Goal: Information Seeking & Learning: Learn about a topic

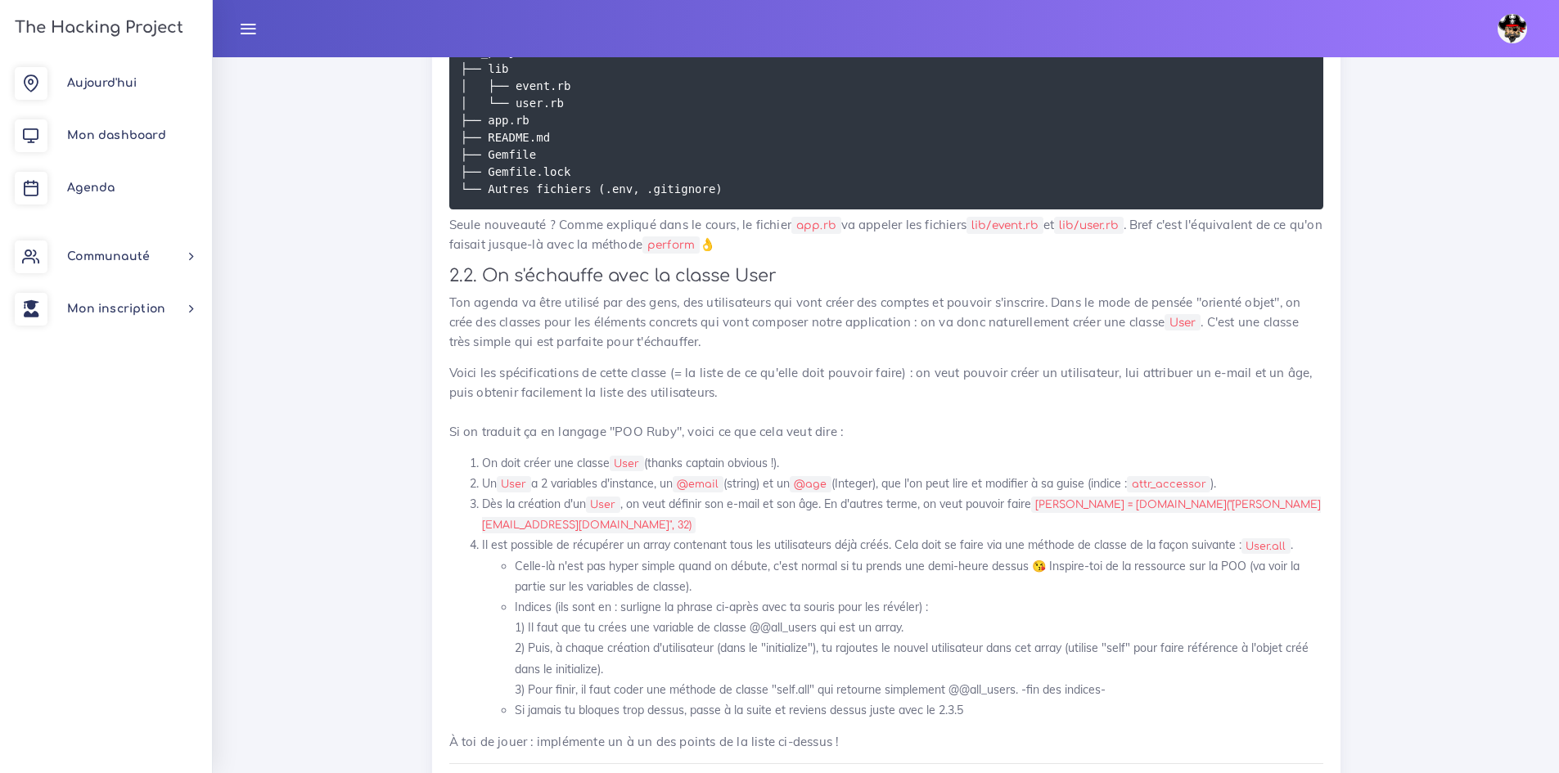
scroll to position [1397, 0]
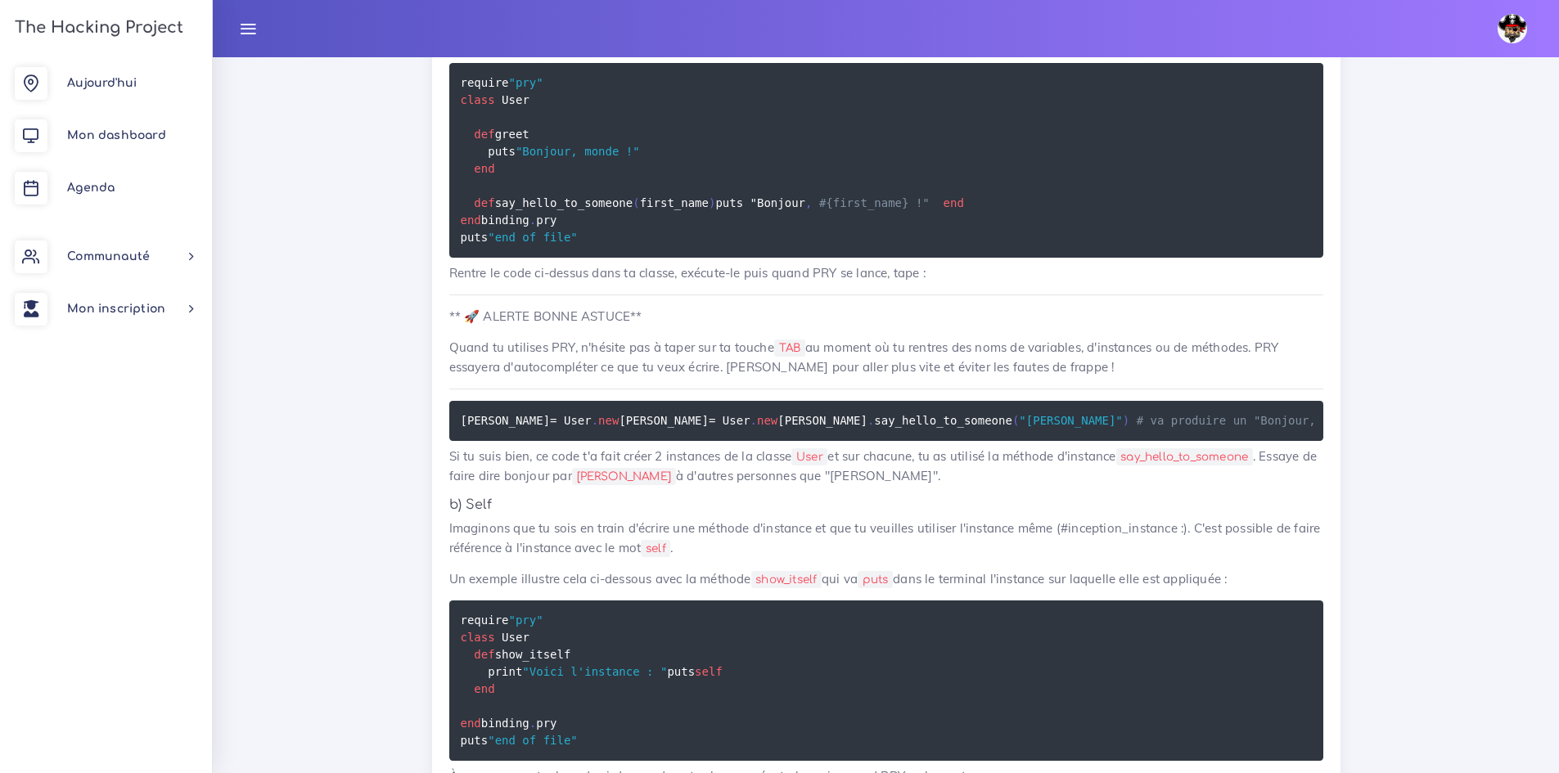
scroll to position [12825, 0]
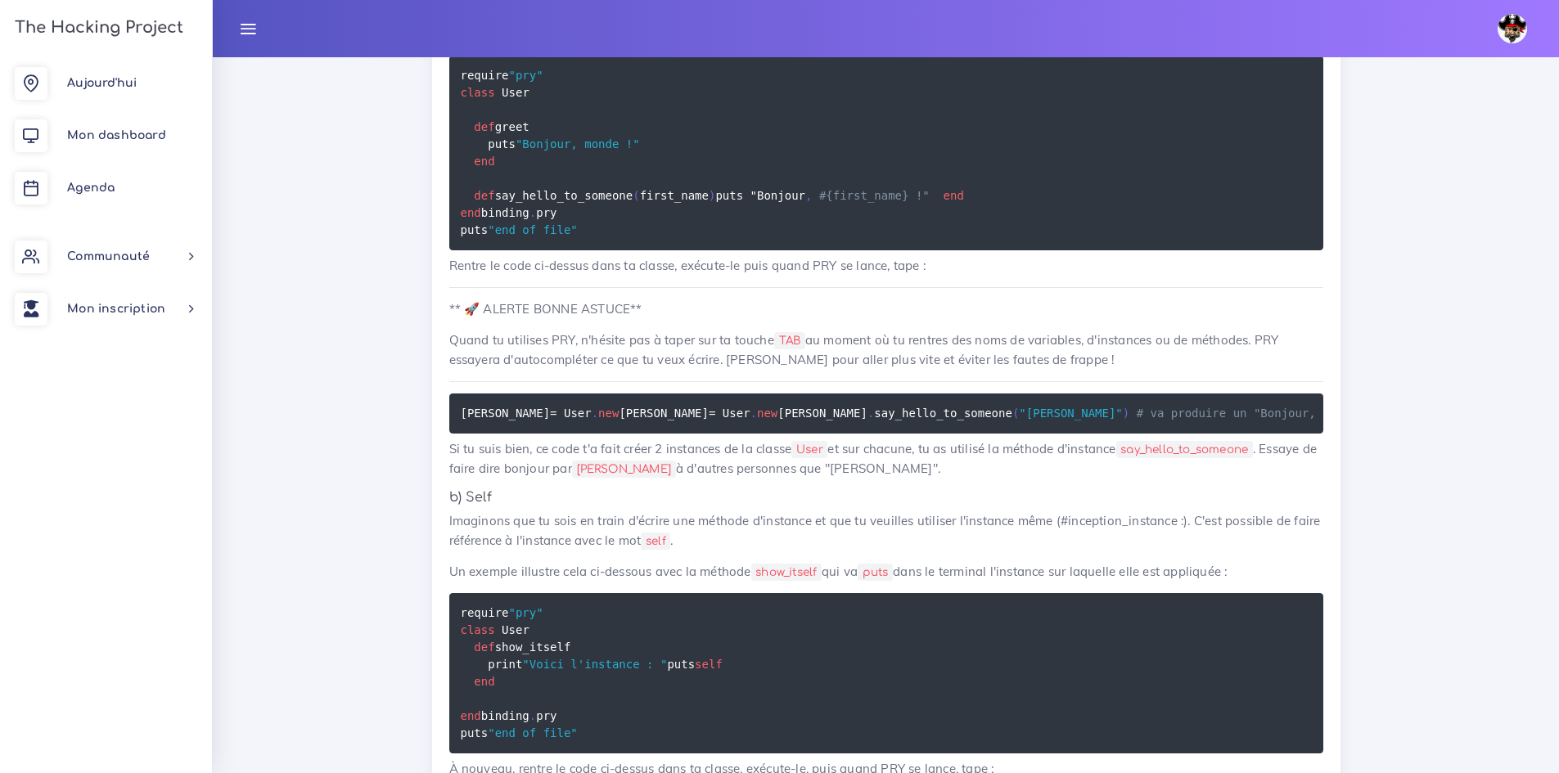
click at [620, 250] on pre "require "pry" class User def greet puts "Bonjour, monde !" end def say_hello_to…" at bounding box center [886, 153] width 874 height 195
click at [612, 250] on pre "require "pry" class User def greet puts "Bonjour, monde !" end def say_hello_to…" at bounding box center [886, 153] width 874 height 195
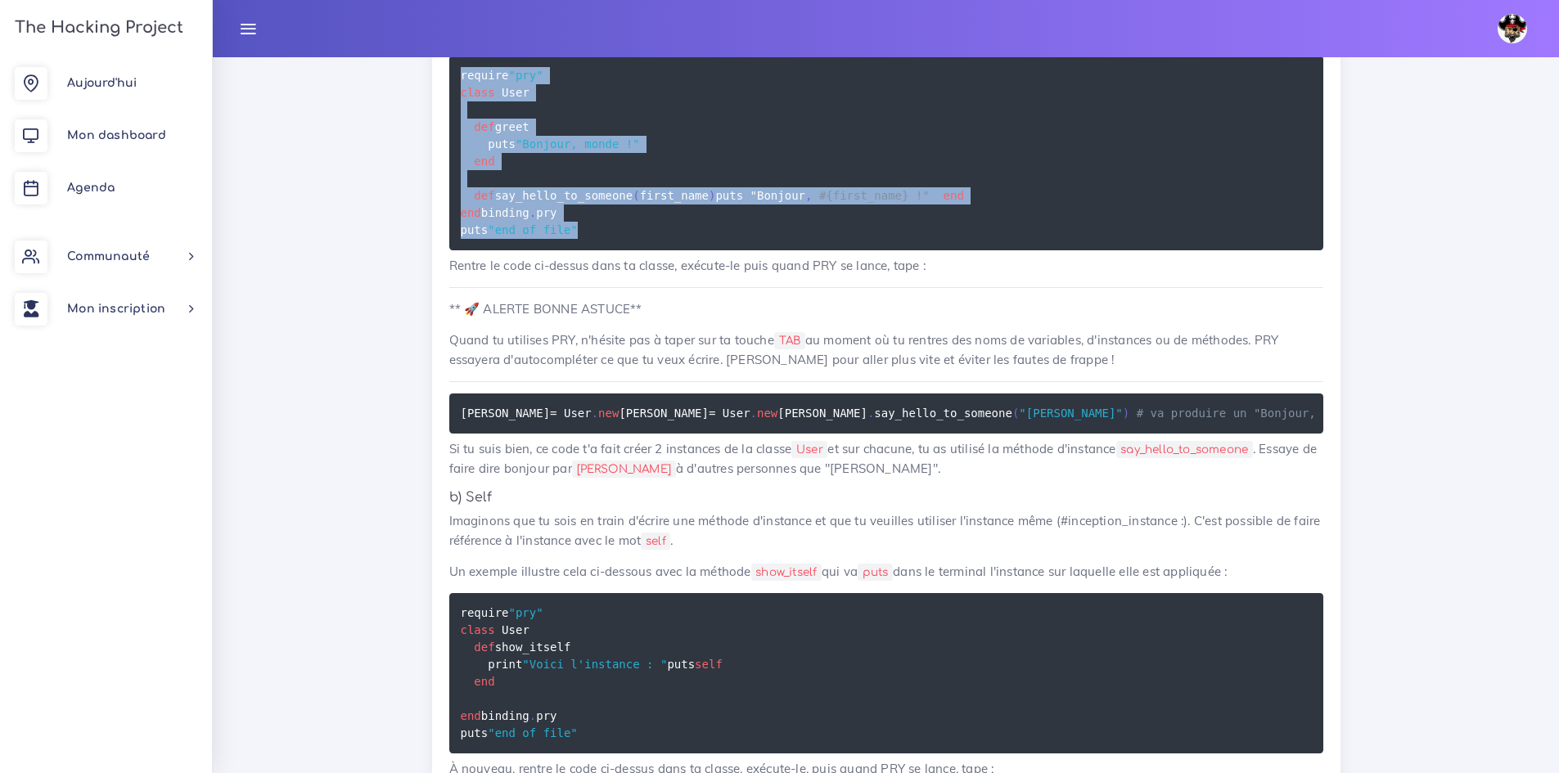
drag, startPoint x: 599, startPoint y: 397, endPoint x: 432, endPoint y: 150, distance: 298.2
copy code "require "pry" class User def greet puts "Bonjour, monde !" end def say_hello_to…"
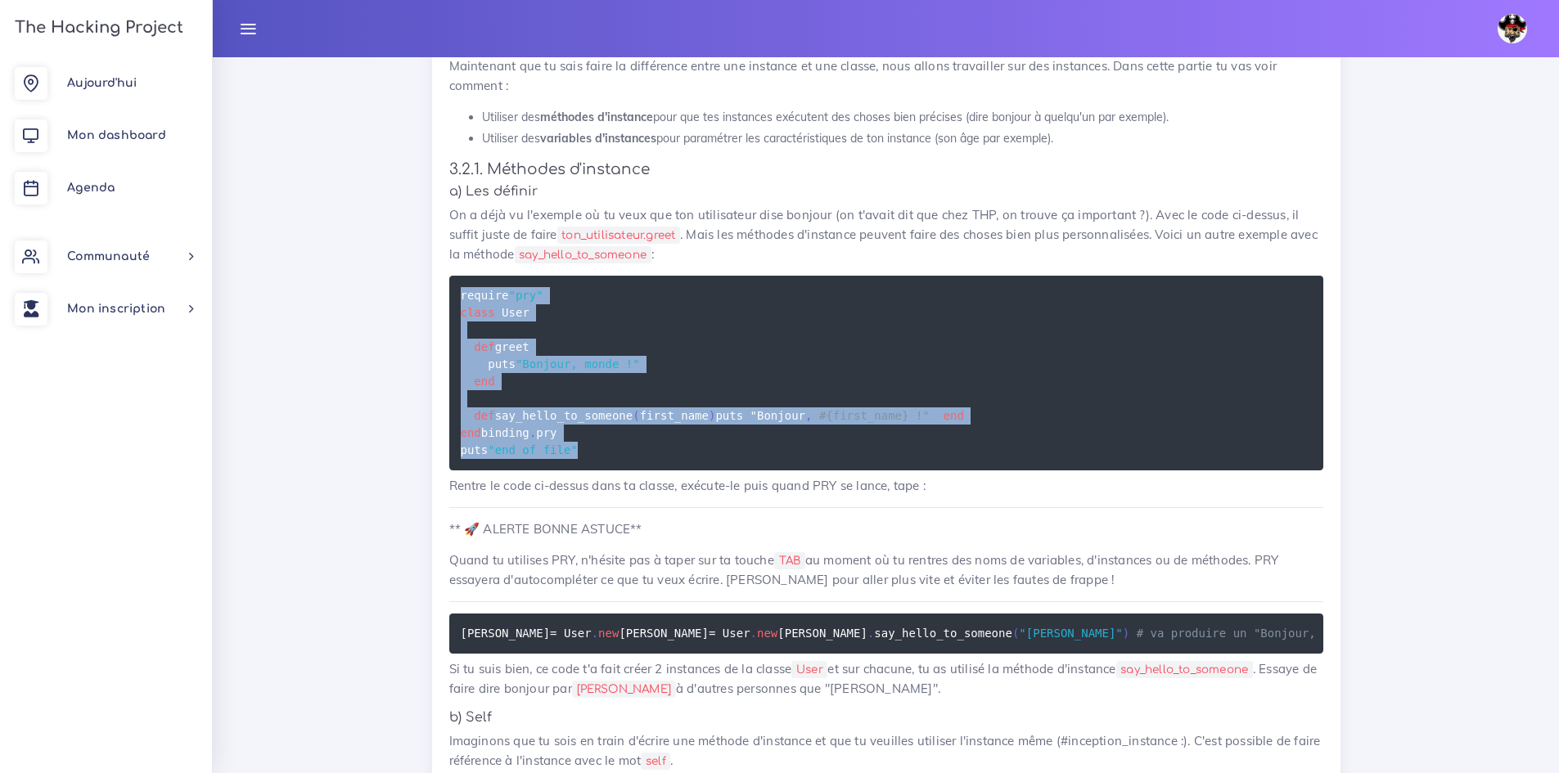
scroll to position [12580, 0]
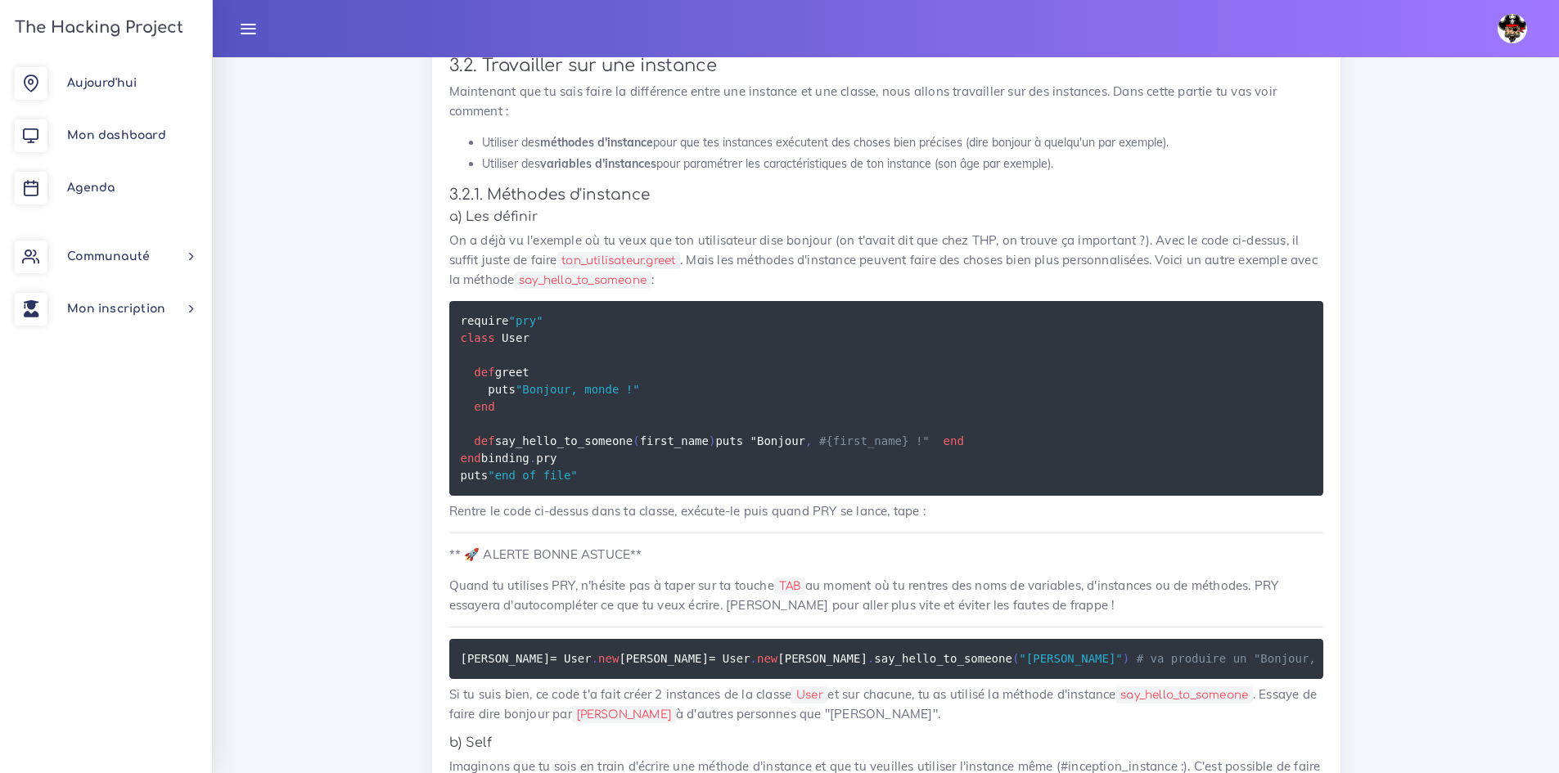
click at [957, 174] on li "Utiliser des variables d'instances pour paramétrer les caractéristiques de ton …" at bounding box center [902, 164] width 841 height 20
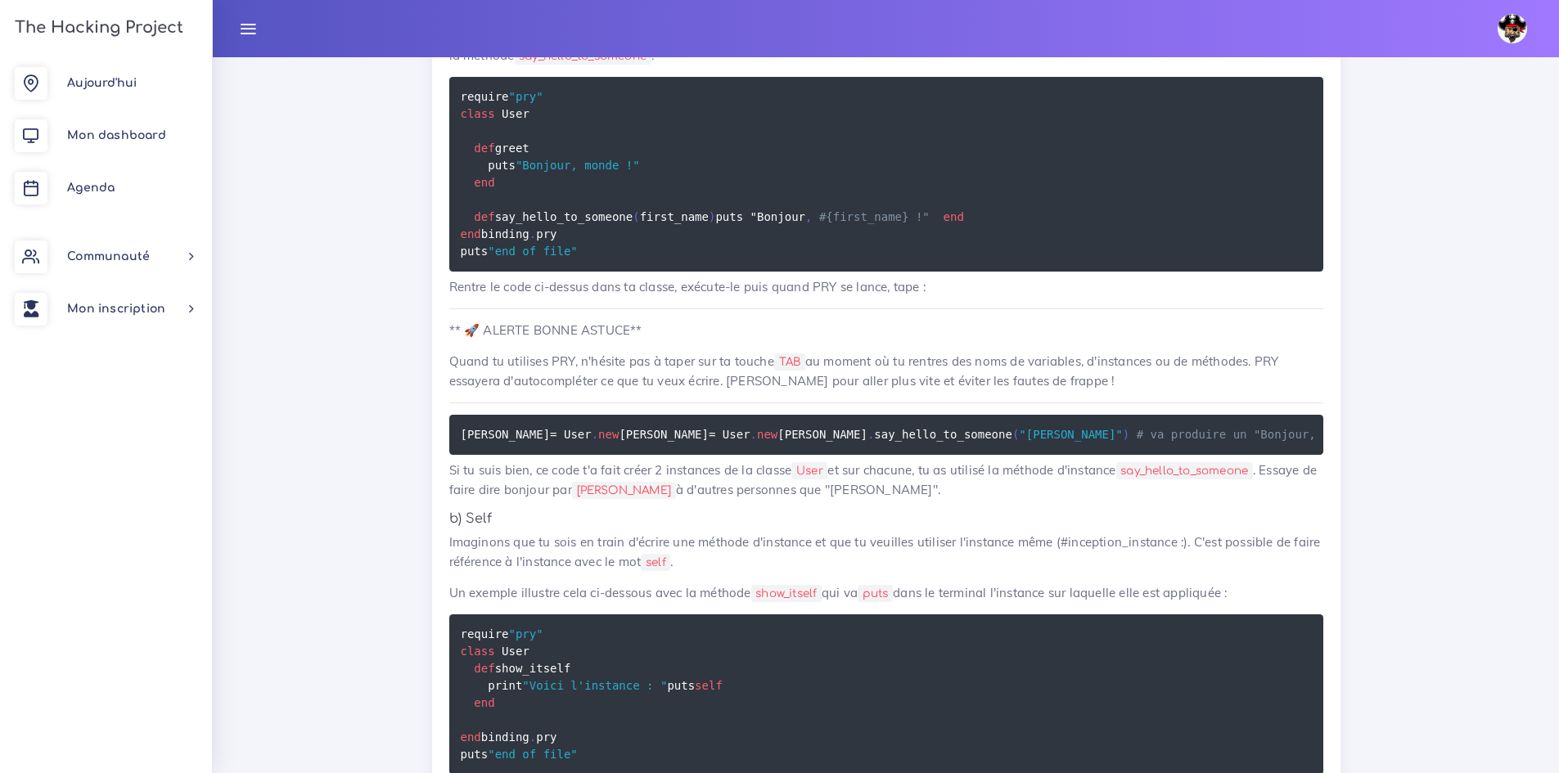
scroll to position [13070, 0]
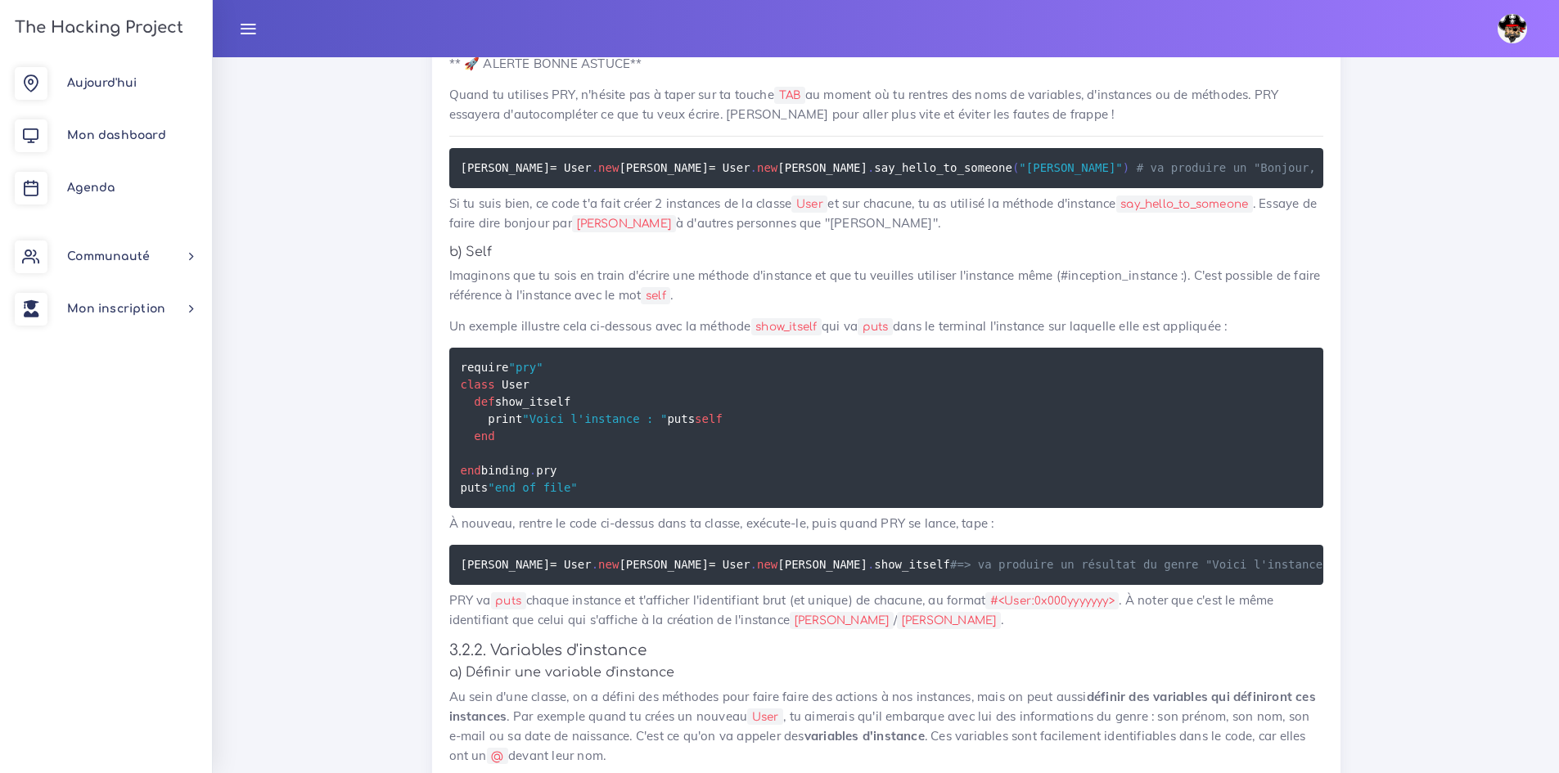
click at [834, 188] on pre "julie = User . new jean = User . new julie . say_hello_to_someone ( "Patrick" )…" at bounding box center [886, 168] width 874 height 40
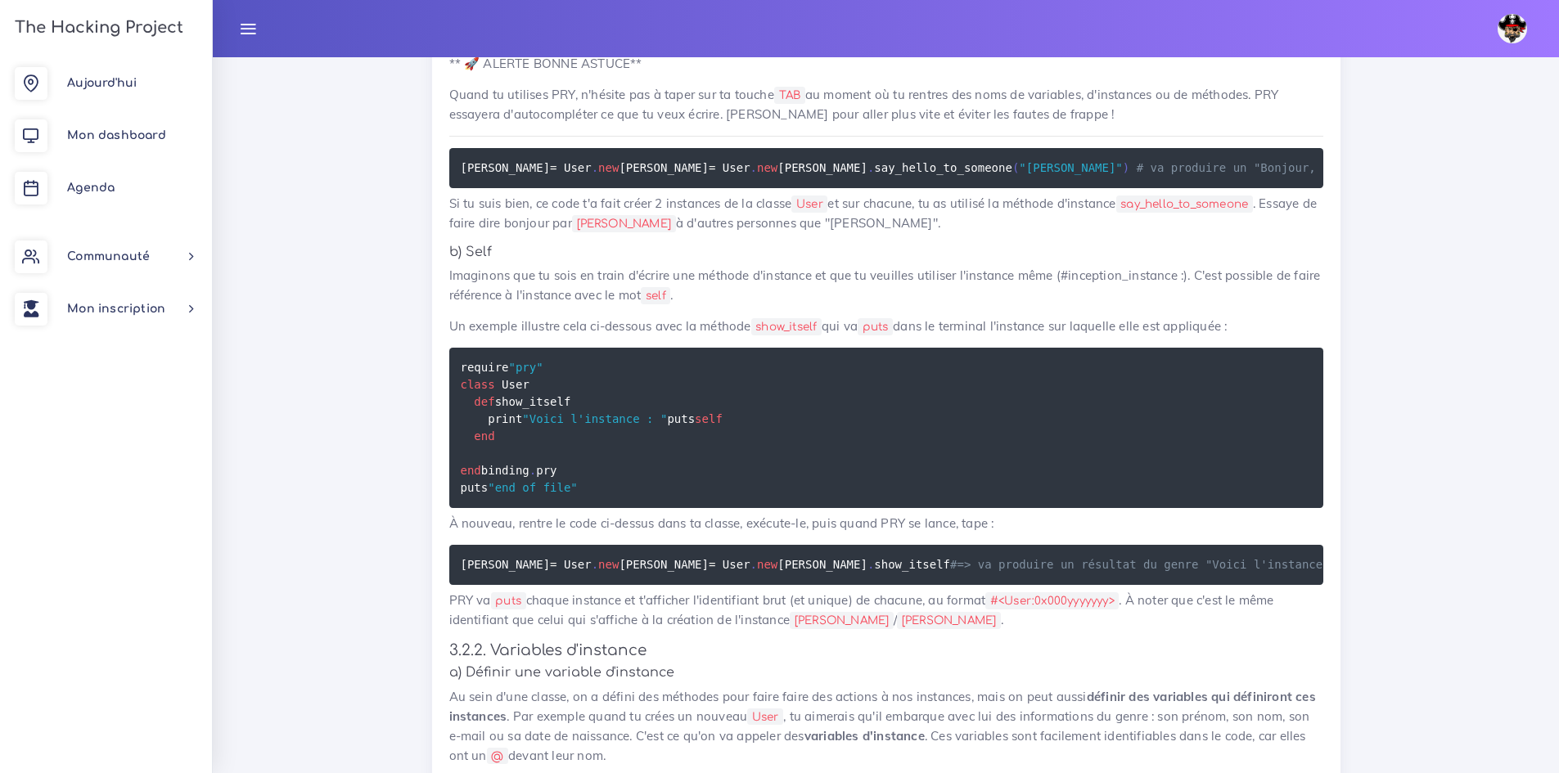
click at [937, 188] on pre "julie = User . new jean = User . new julie . say_hello_to_someone ( "Patrick" )…" at bounding box center [886, 168] width 874 height 40
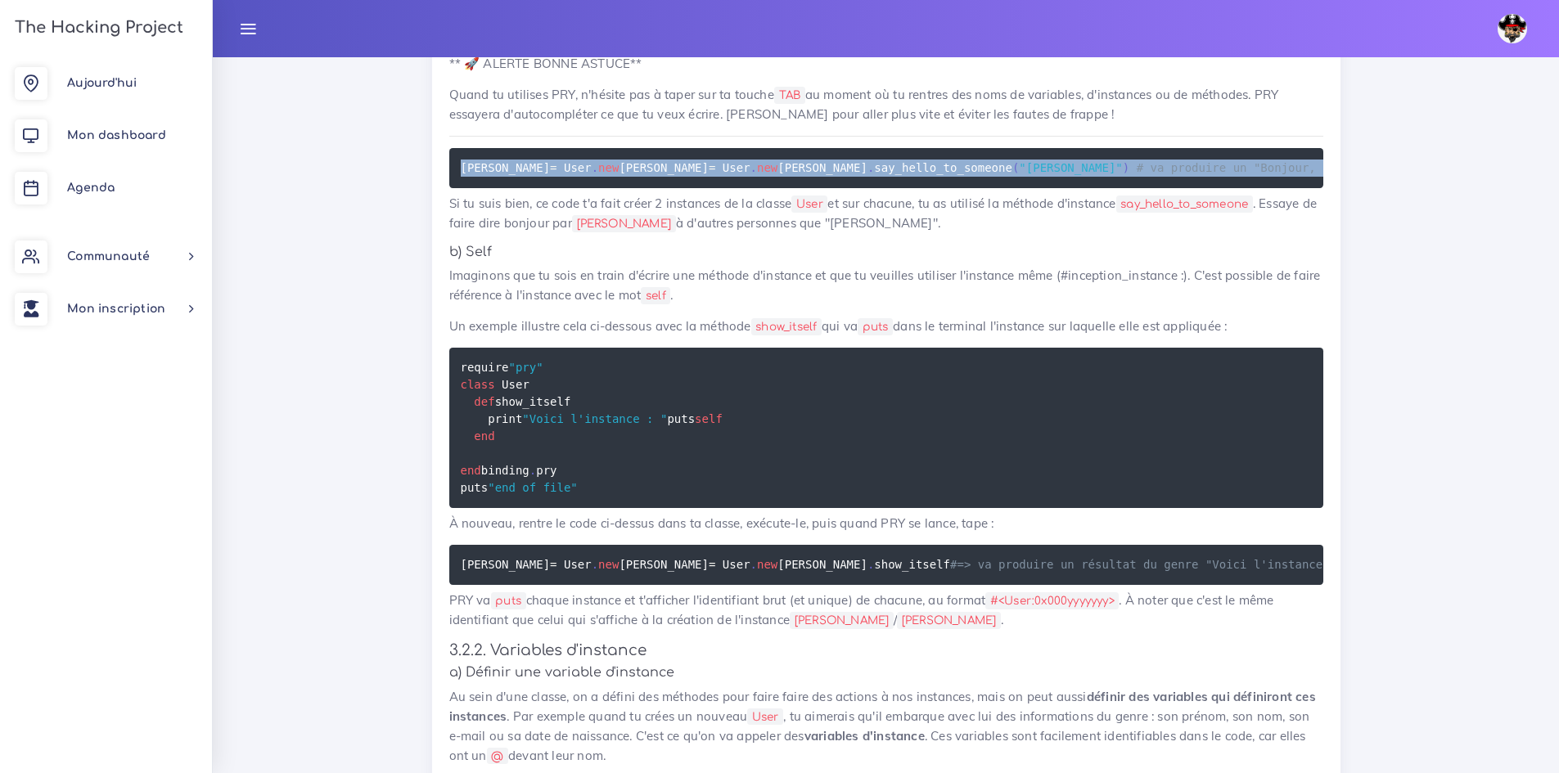
drag, startPoint x: 955, startPoint y: 409, endPoint x: 396, endPoint y: 300, distance: 569.3
copy code "julie = User . new jean = User . new julie . say_hello_to_someone ( "Patrick" )…"
click at [1087, 188] on pre "julie = User . new jean = User . new julie . say_hello_to_someone ( "Patrick" )…" at bounding box center [886, 168] width 874 height 40
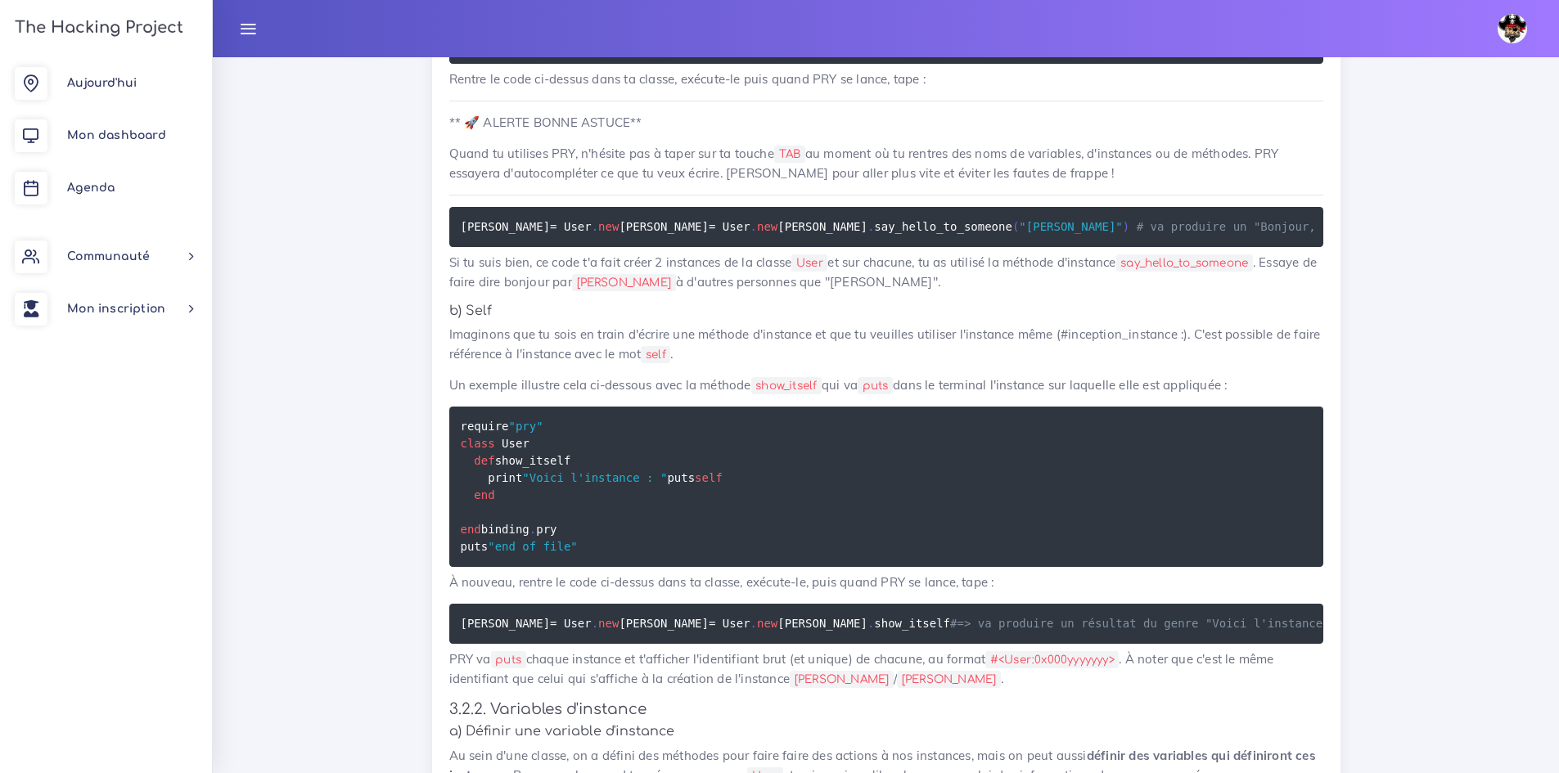
scroll to position [12989, 0]
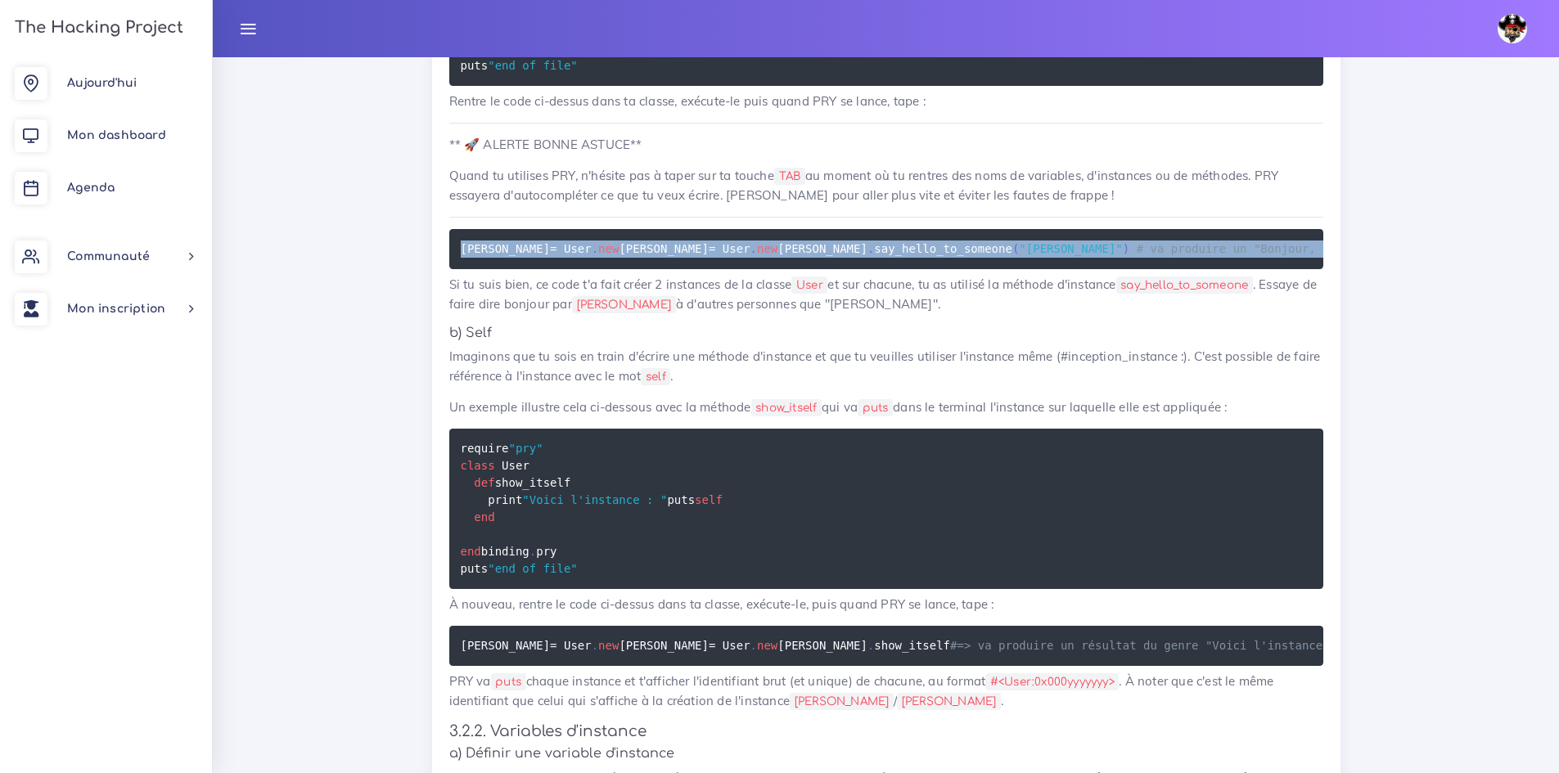
drag, startPoint x: 923, startPoint y: 478, endPoint x: 457, endPoint y: 398, distance: 472.3
click at [457, 269] on pre "julie = User . new jean = User . new julie . say_hello_to_someone ( "Patrick" )…" at bounding box center [886, 249] width 874 height 40
copy code "julie = User . new jean = User . new julie . say_hello_to_someone ( "Patrick" )…"
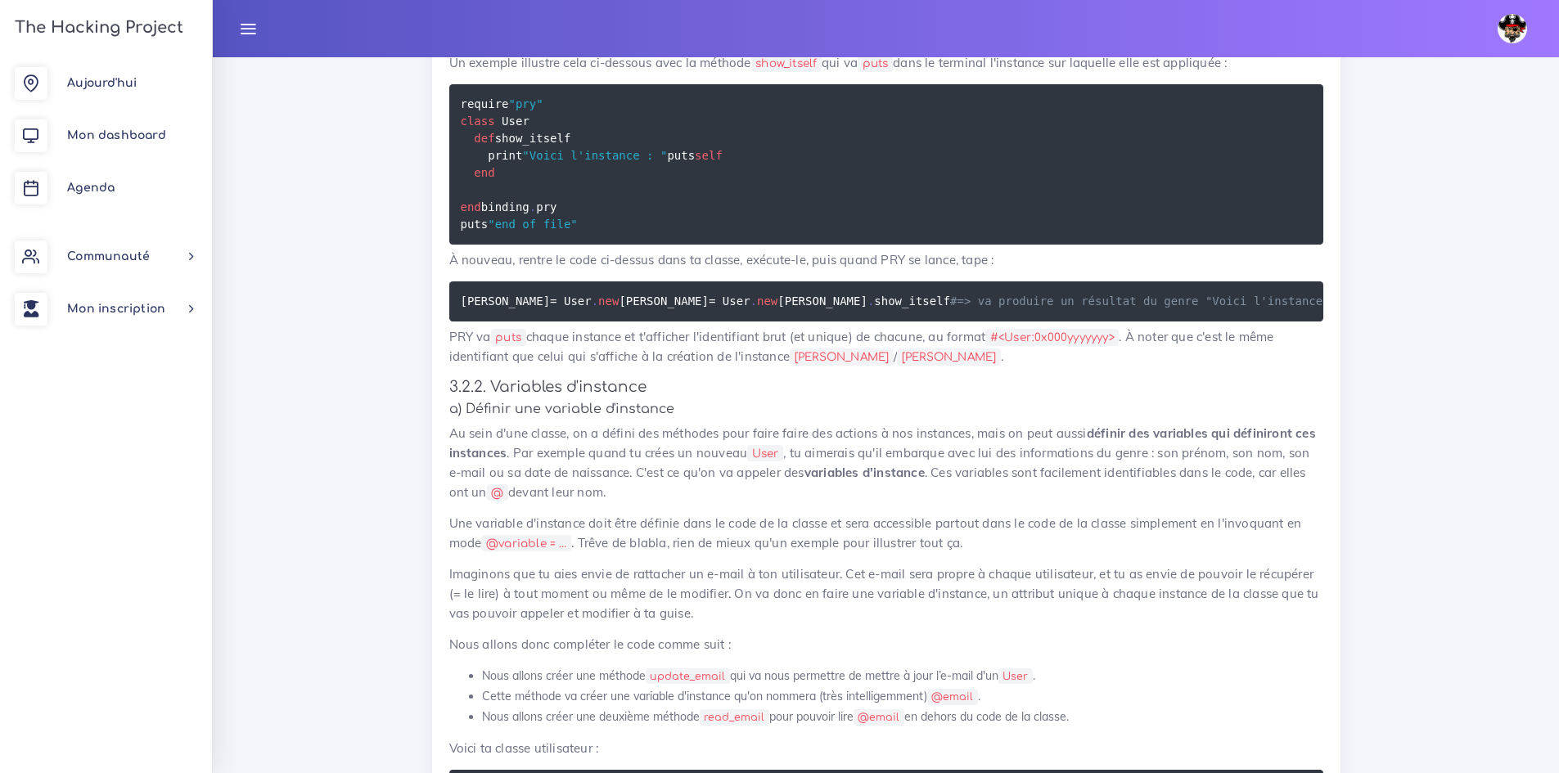
scroll to position [13399, 0]
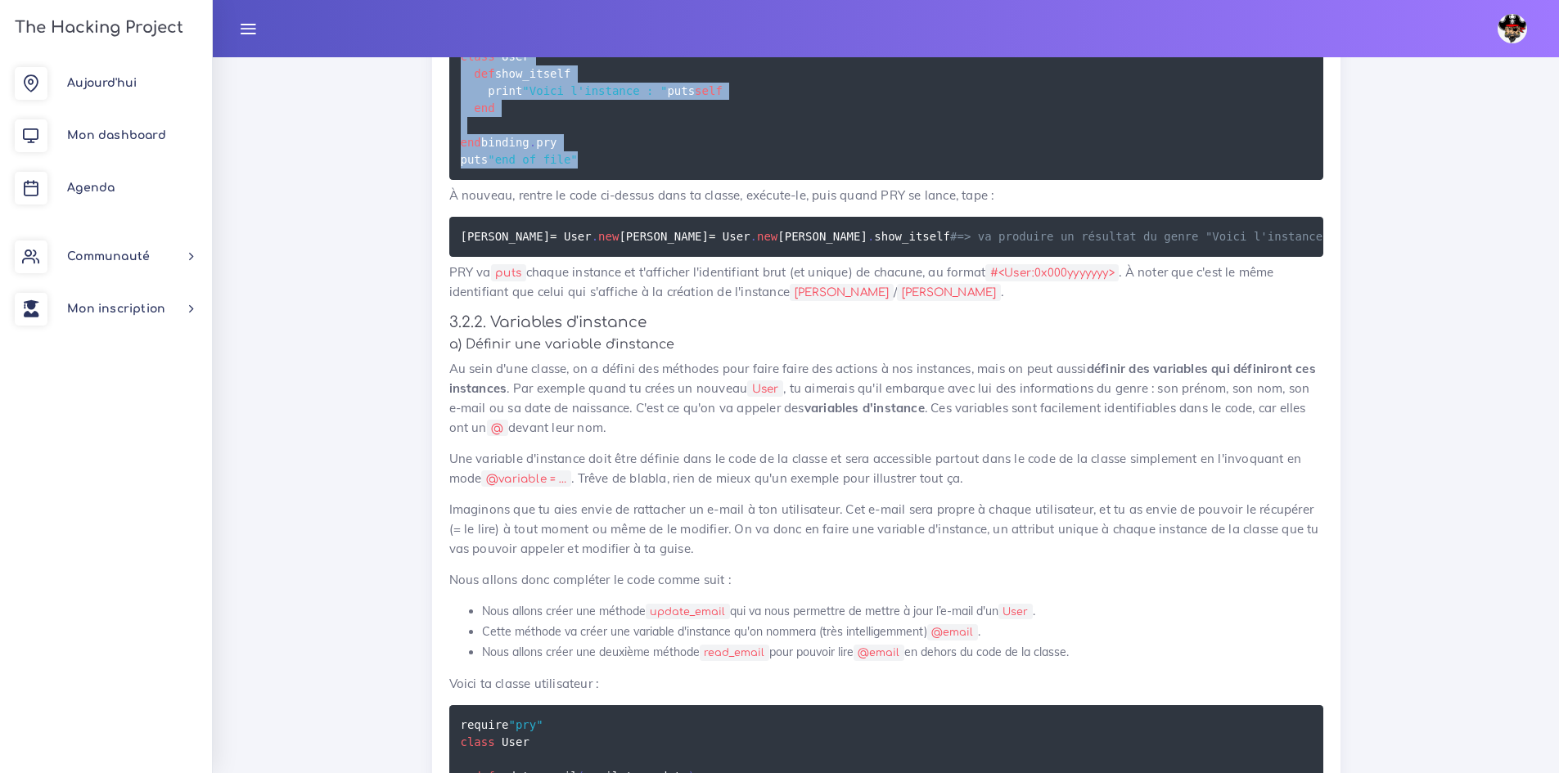
drag, startPoint x: 589, startPoint y: 446, endPoint x: 424, endPoint y: 270, distance: 241.4
copy code "require "pry" class User def show_itself print "Voici l'instance : " puts self …"
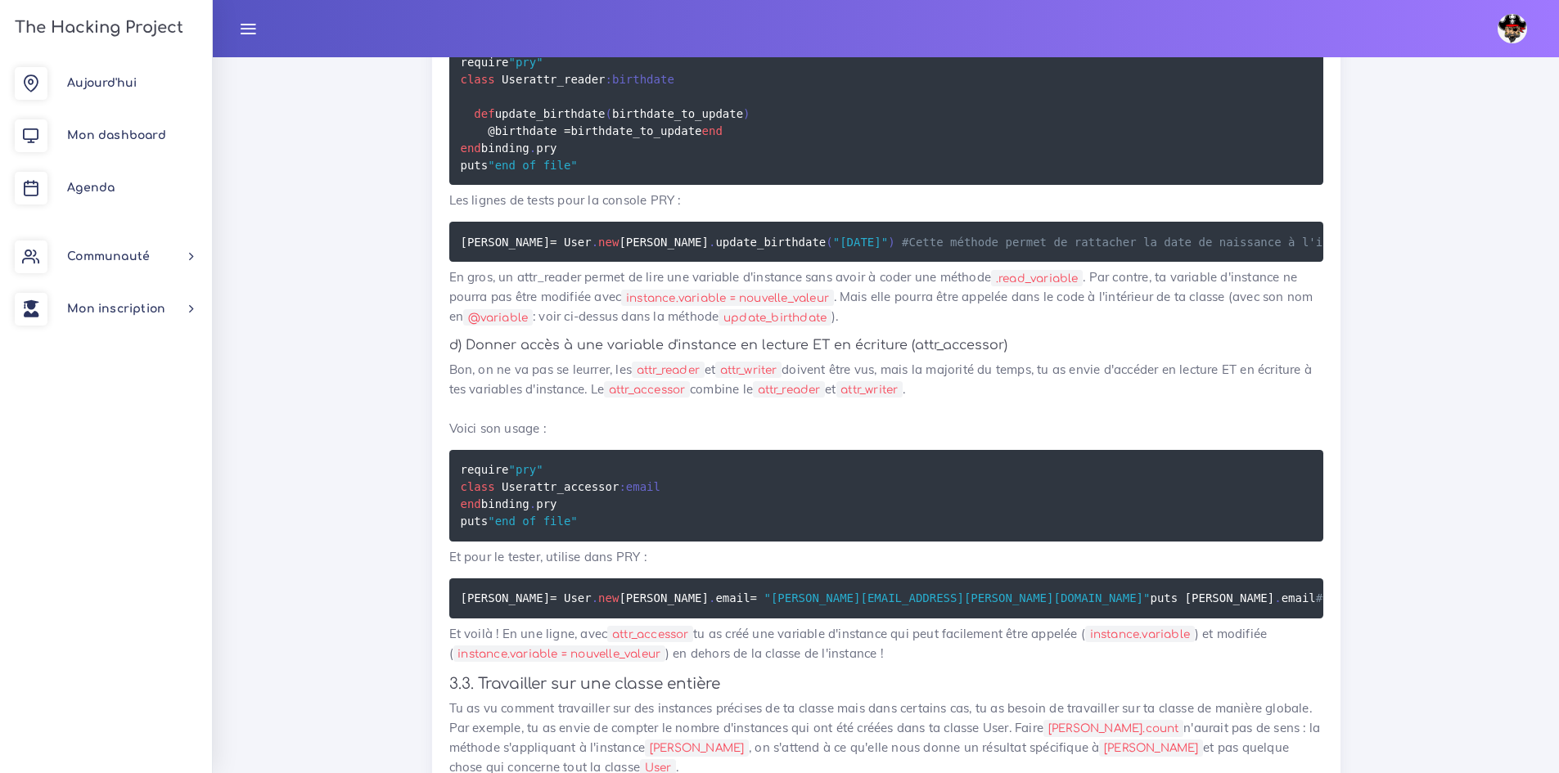
scroll to position [15035, 0]
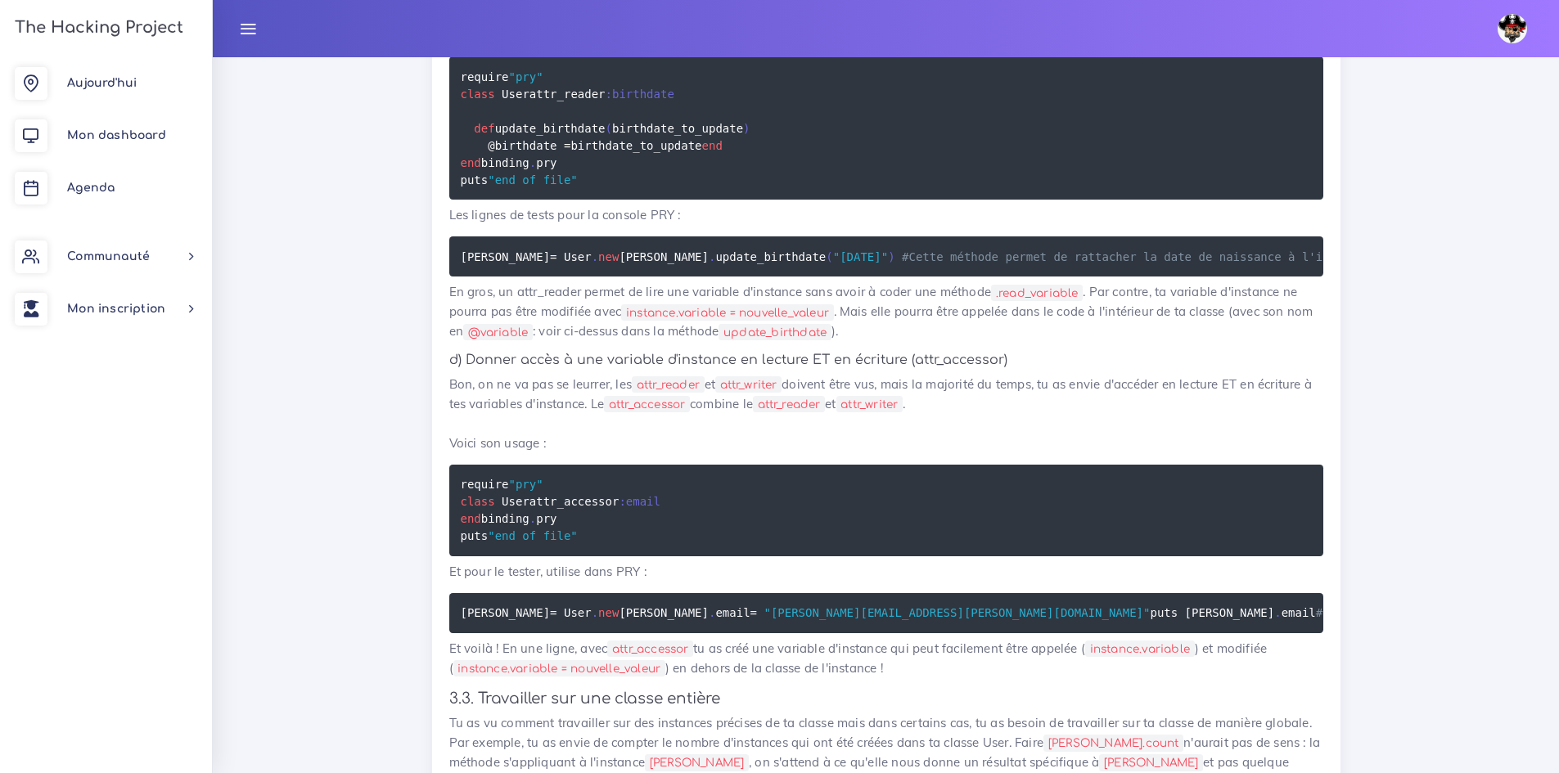
drag, startPoint x: 581, startPoint y: 433, endPoint x: 450, endPoint y: 265, distance: 212.8
copy code "require "pry" class User attr_writer :mastercard #à mettre en en-tête de ta cla…"
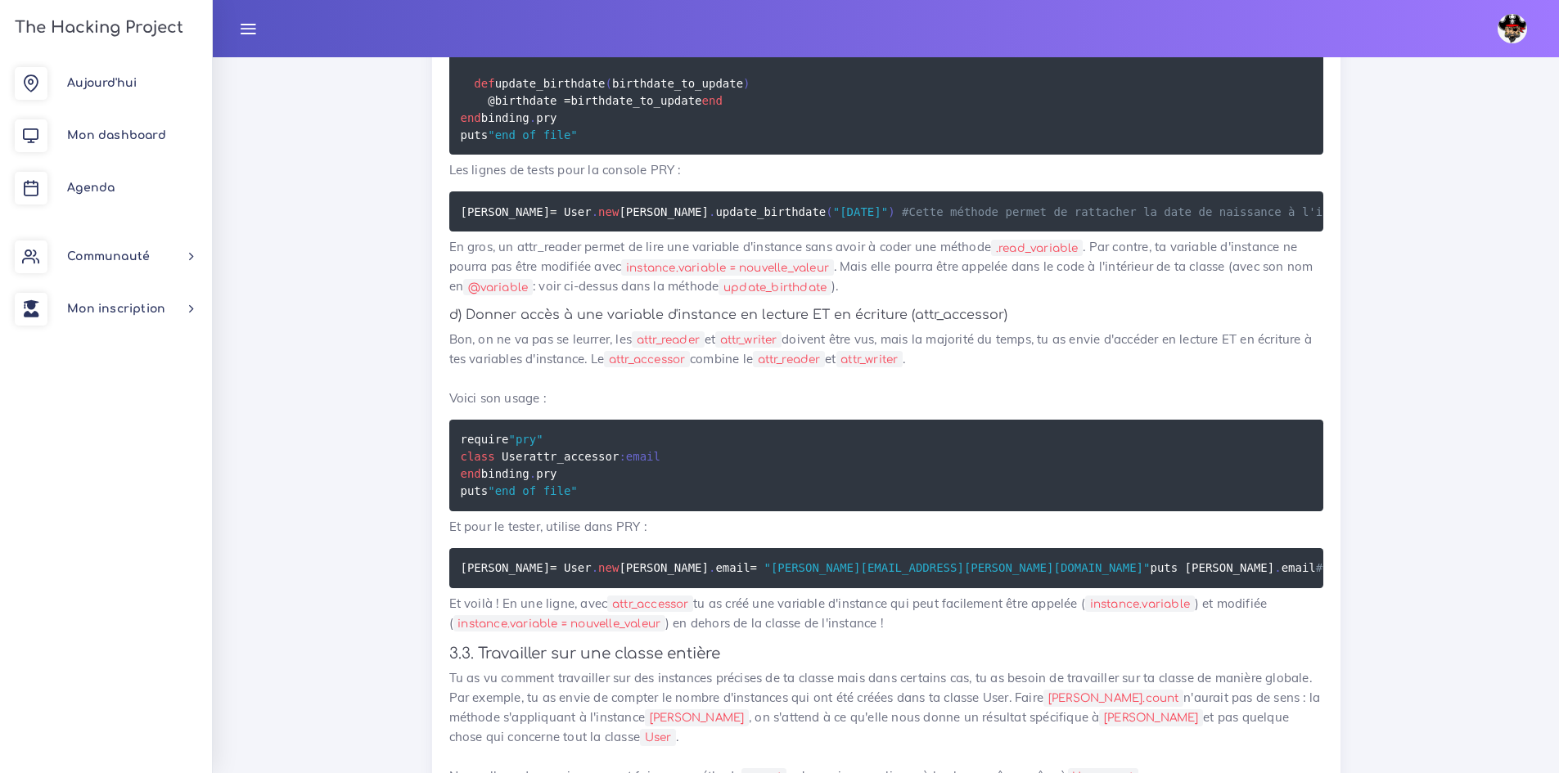
scroll to position [15280, 0]
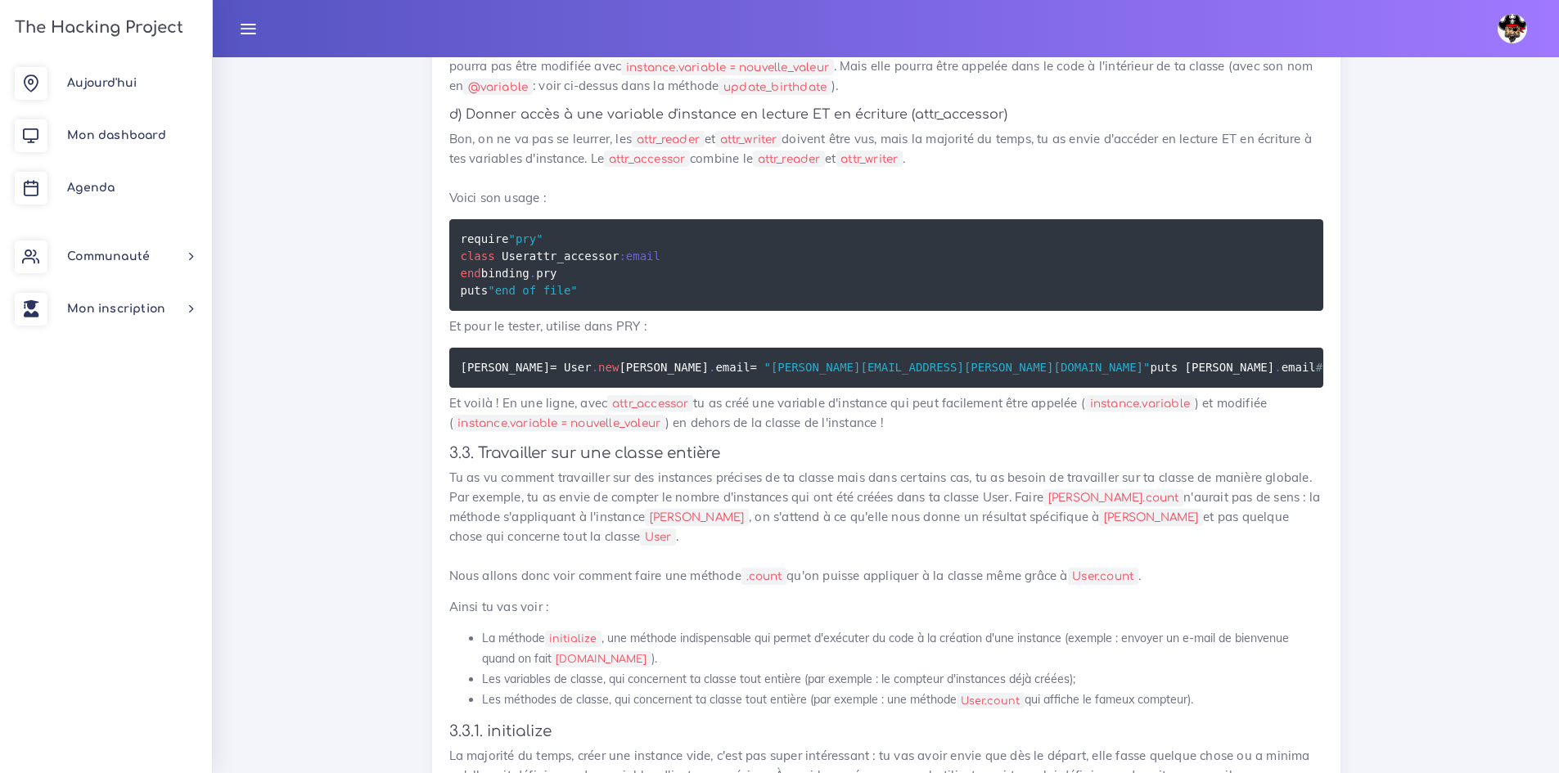
drag, startPoint x: 1151, startPoint y: 285, endPoint x: 570, endPoint y: 280, distance: 580.9
drag, startPoint x: 709, startPoint y: 293, endPoint x: 458, endPoint y: 301, distance: 250.5
copy code "julie . mastercard = "4242 4242 4242 4242"
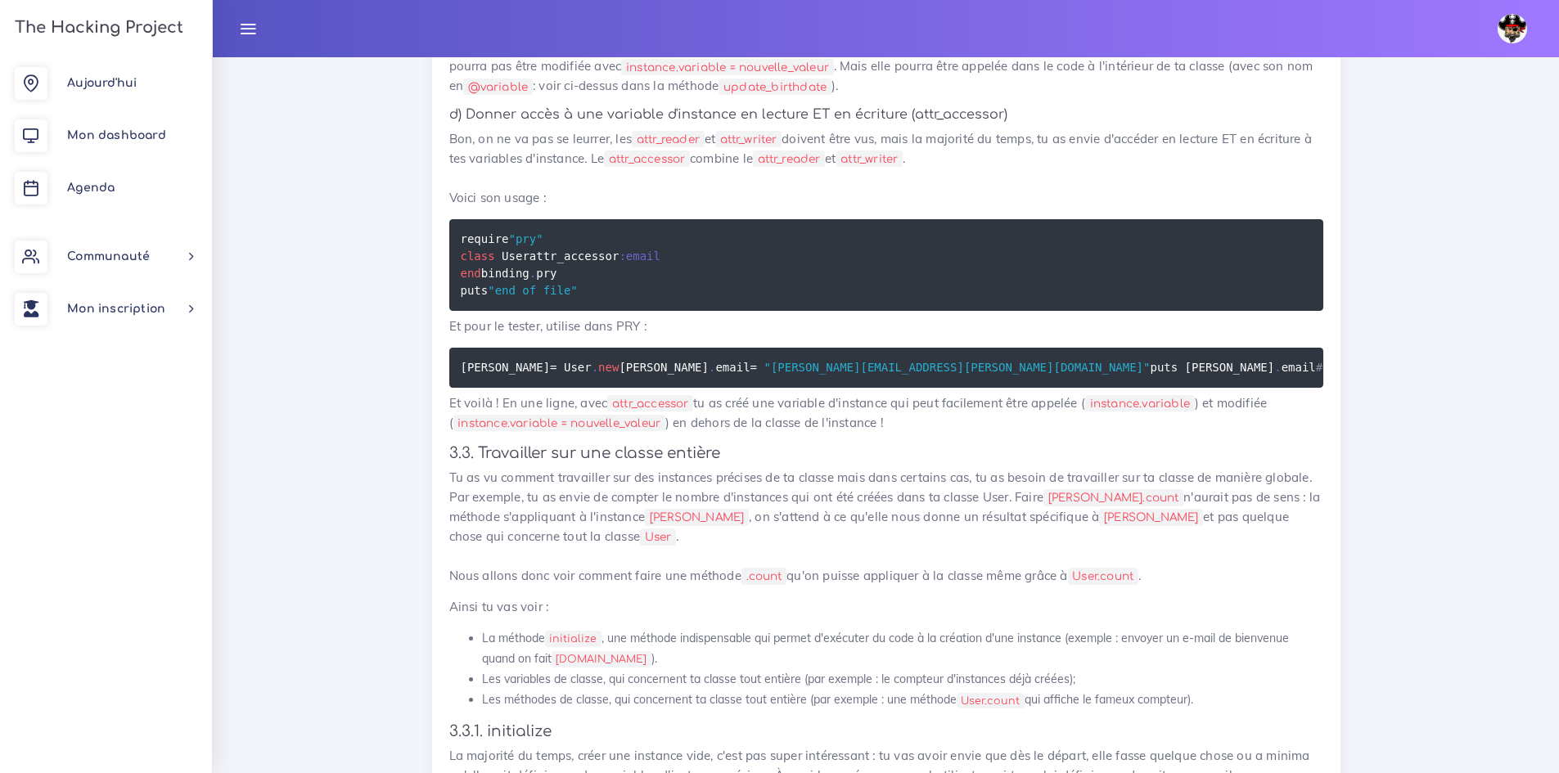
drag, startPoint x: 559, startPoint y: 312, endPoint x: 441, endPoint y: 317, distance: 118.0
copy code "julie . mastercard"
drag, startPoint x: 592, startPoint y: 334, endPoint x: 388, endPoint y: 322, distance: 204.9
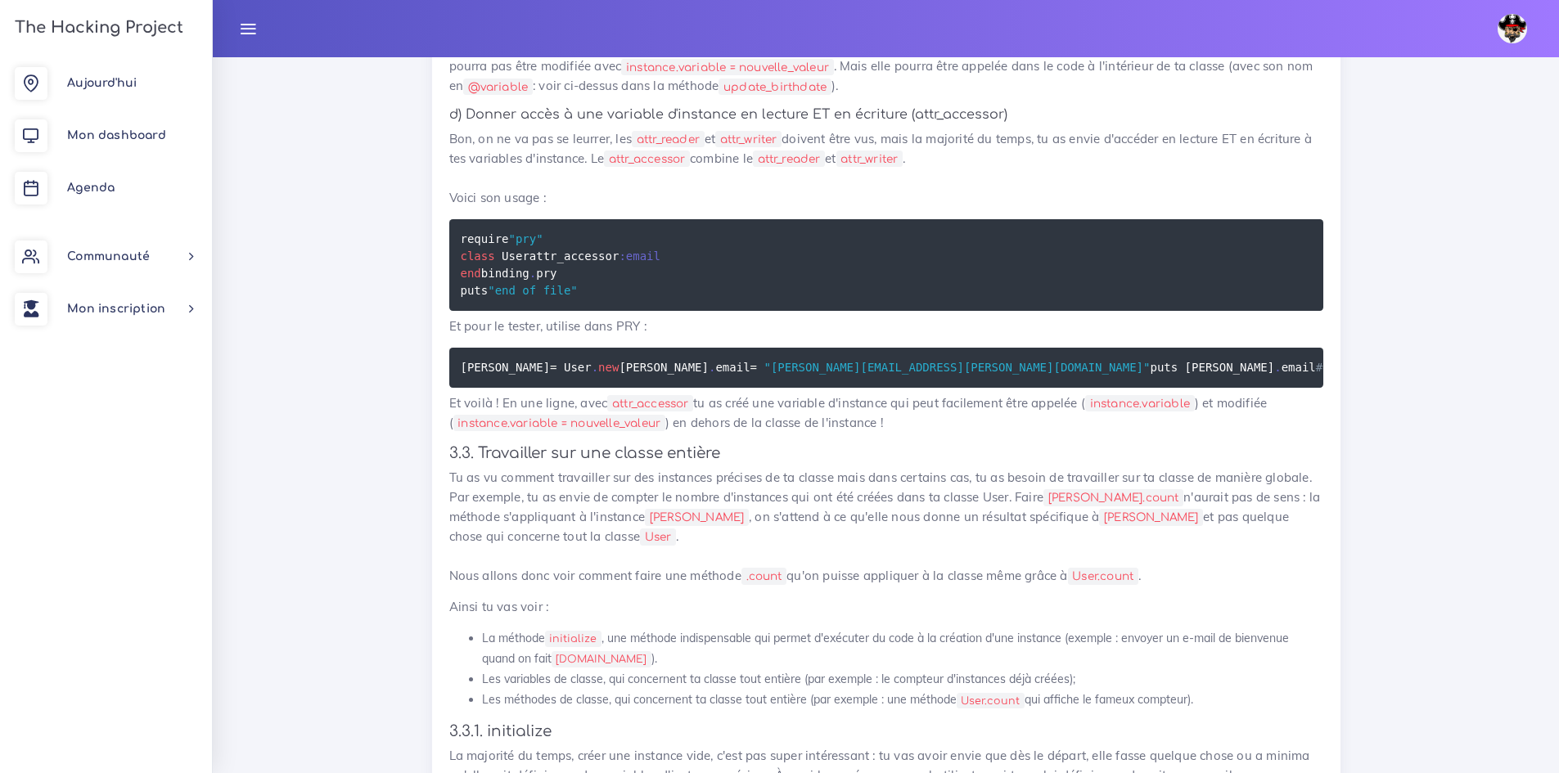
copy code "julie . read_mastercard"
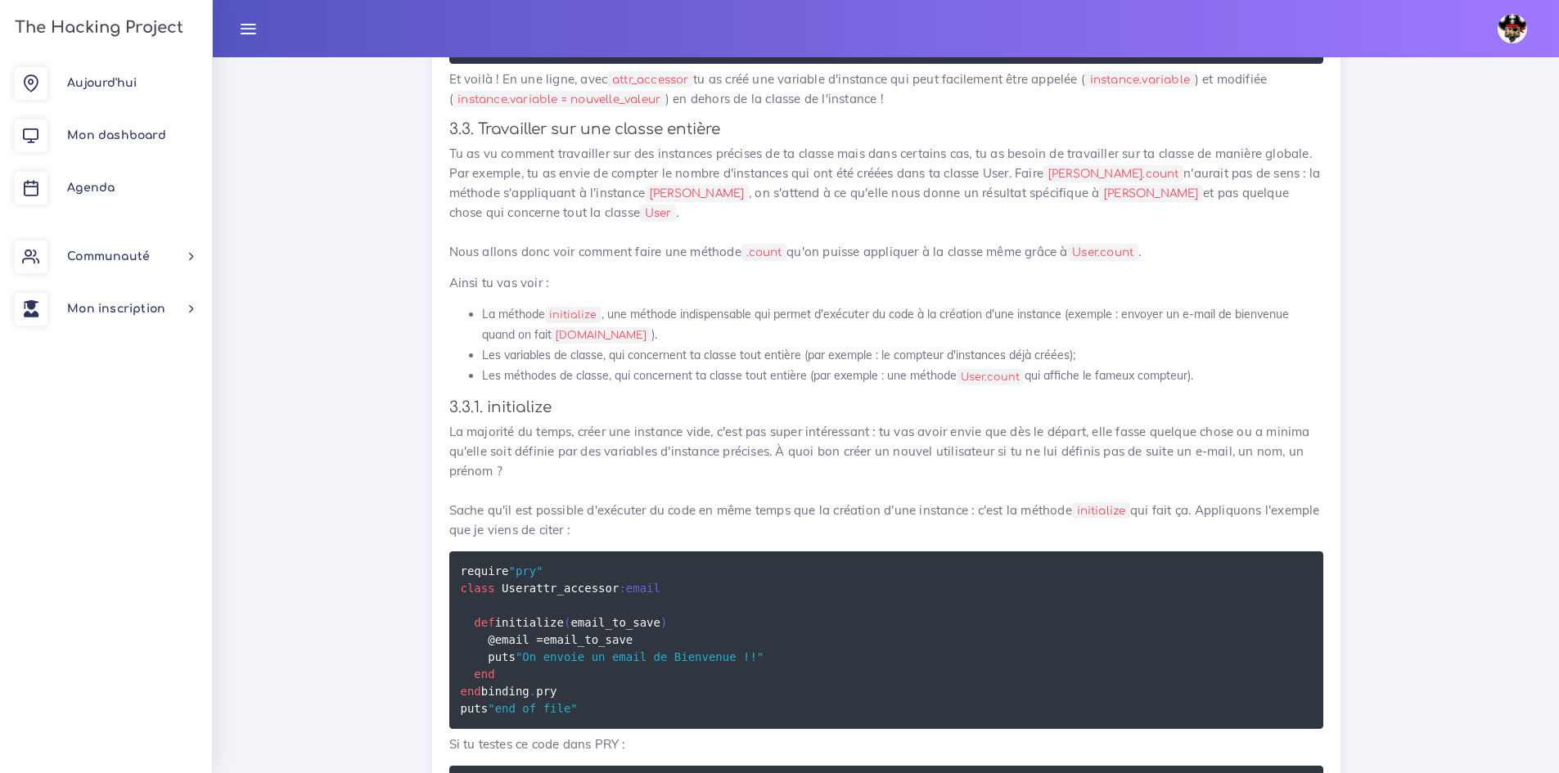
scroll to position [15608, 0]
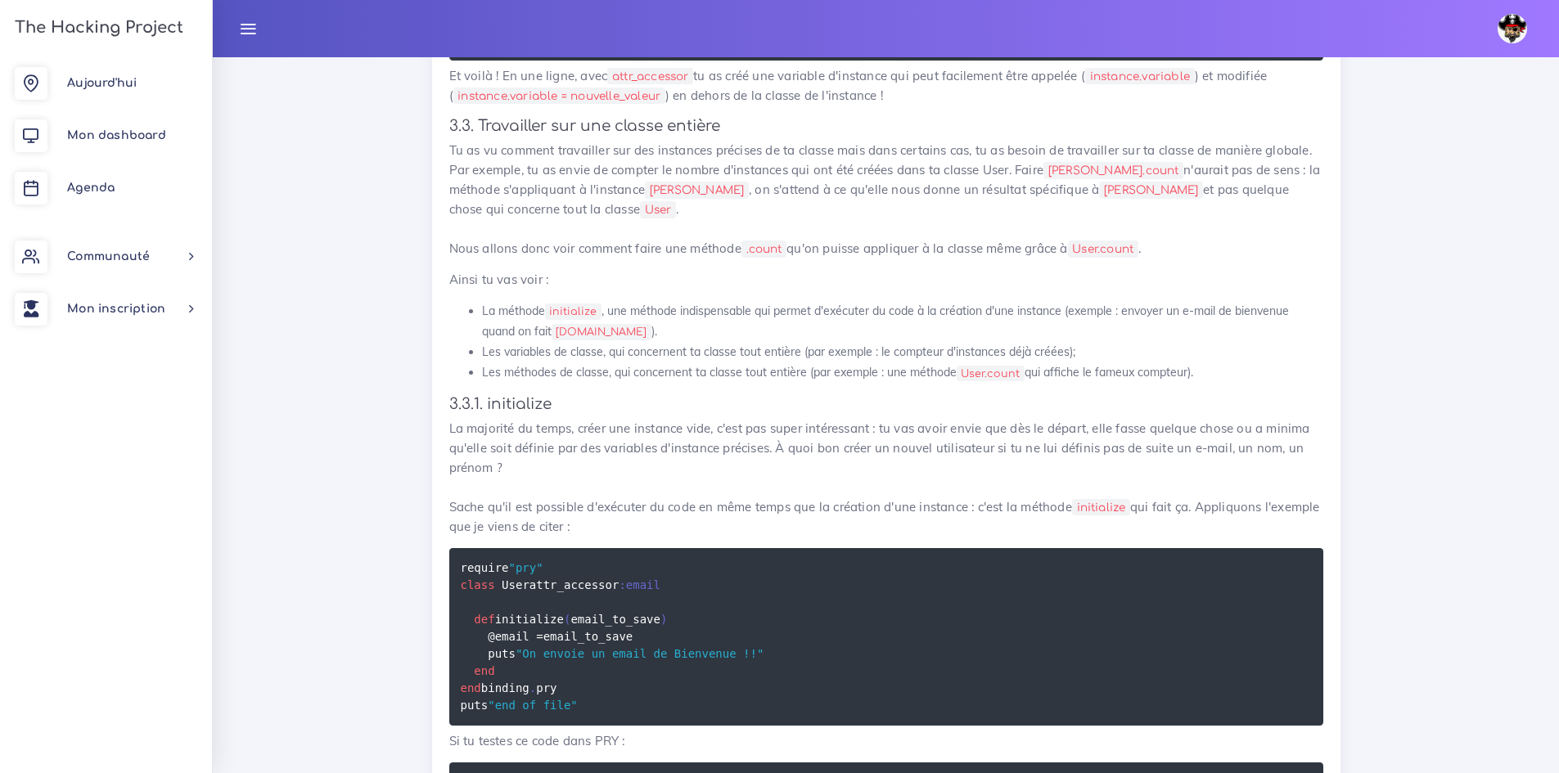
drag, startPoint x: 640, startPoint y: 250, endPoint x: 1340, endPoint y: 373, distance: 711.0
drag, startPoint x: 579, startPoint y: 408, endPoint x: 412, endPoint y: 222, distance: 250.9
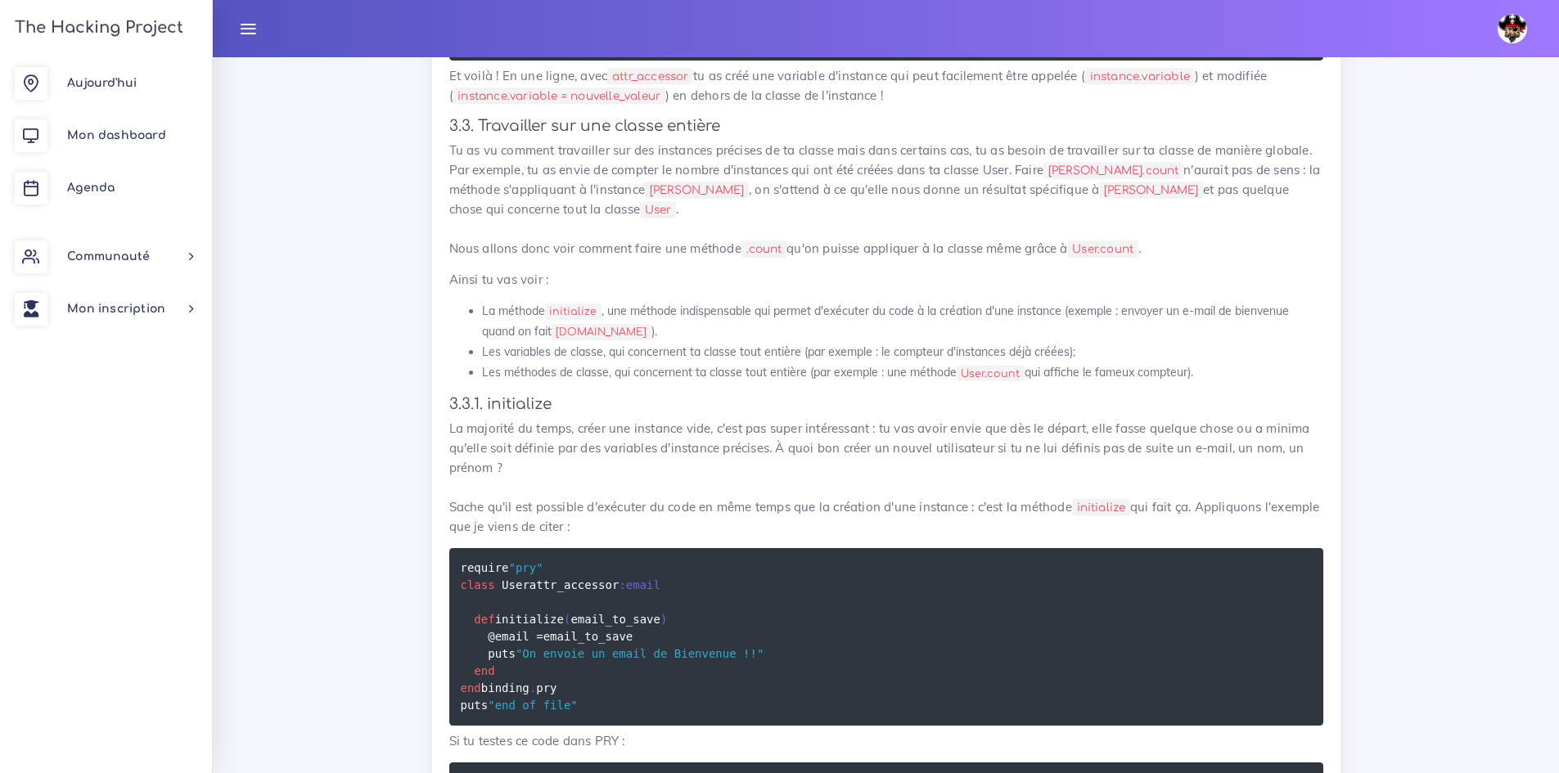
drag, startPoint x: 583, startPoint y: 401, endPoint x: 419, endPoint y: 229, distance: 237.8
copy code "require "pry" class User attr_reader :birthdate def update_birthdate ( birthdat…"
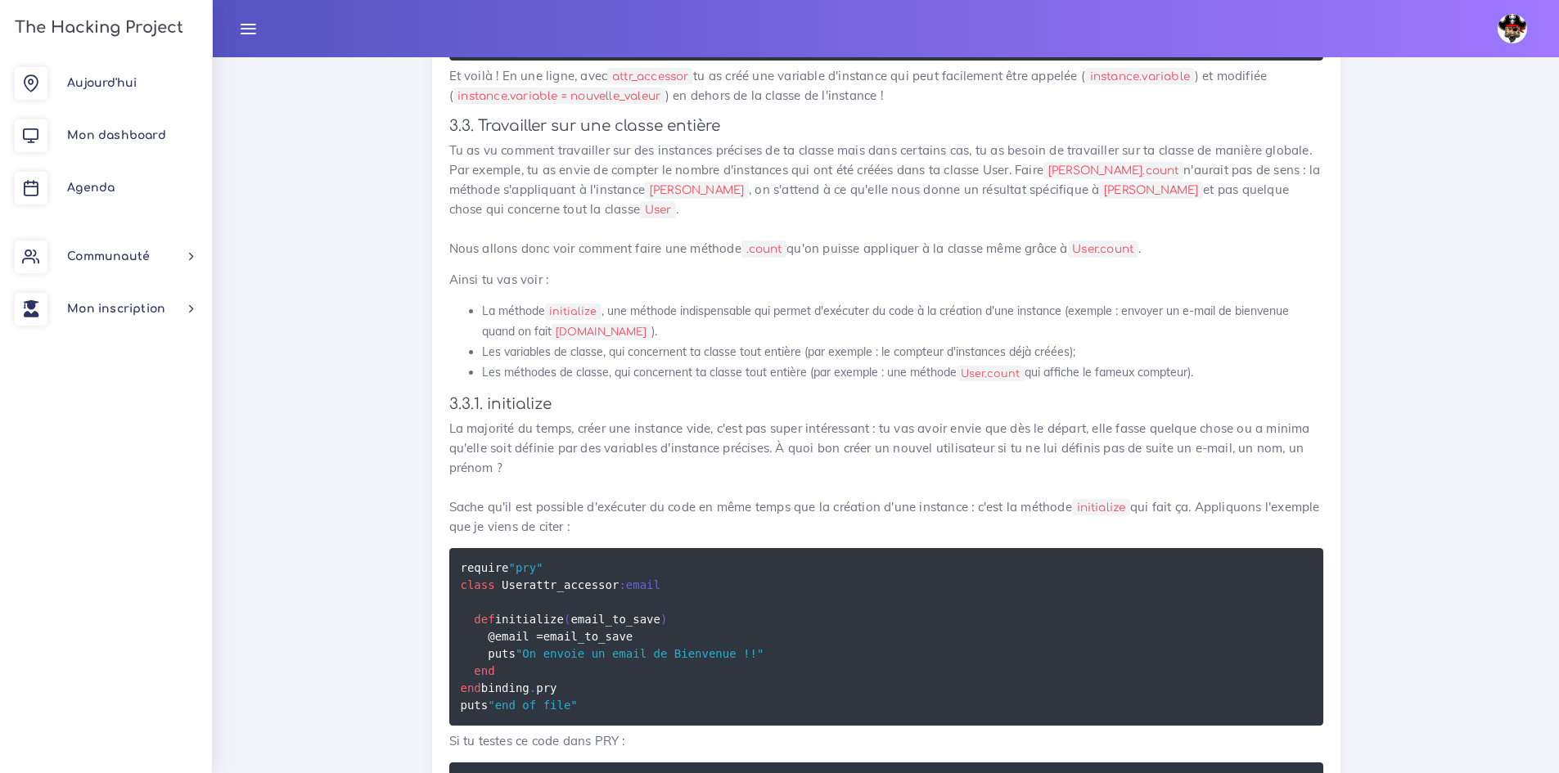
drag, startPoint x: 648, startPoint y: 503, endPoint x: 439, endPoint y: 495, distance: 209.6
copy code "julie . update_birthdate ( "06/01/1991" )"
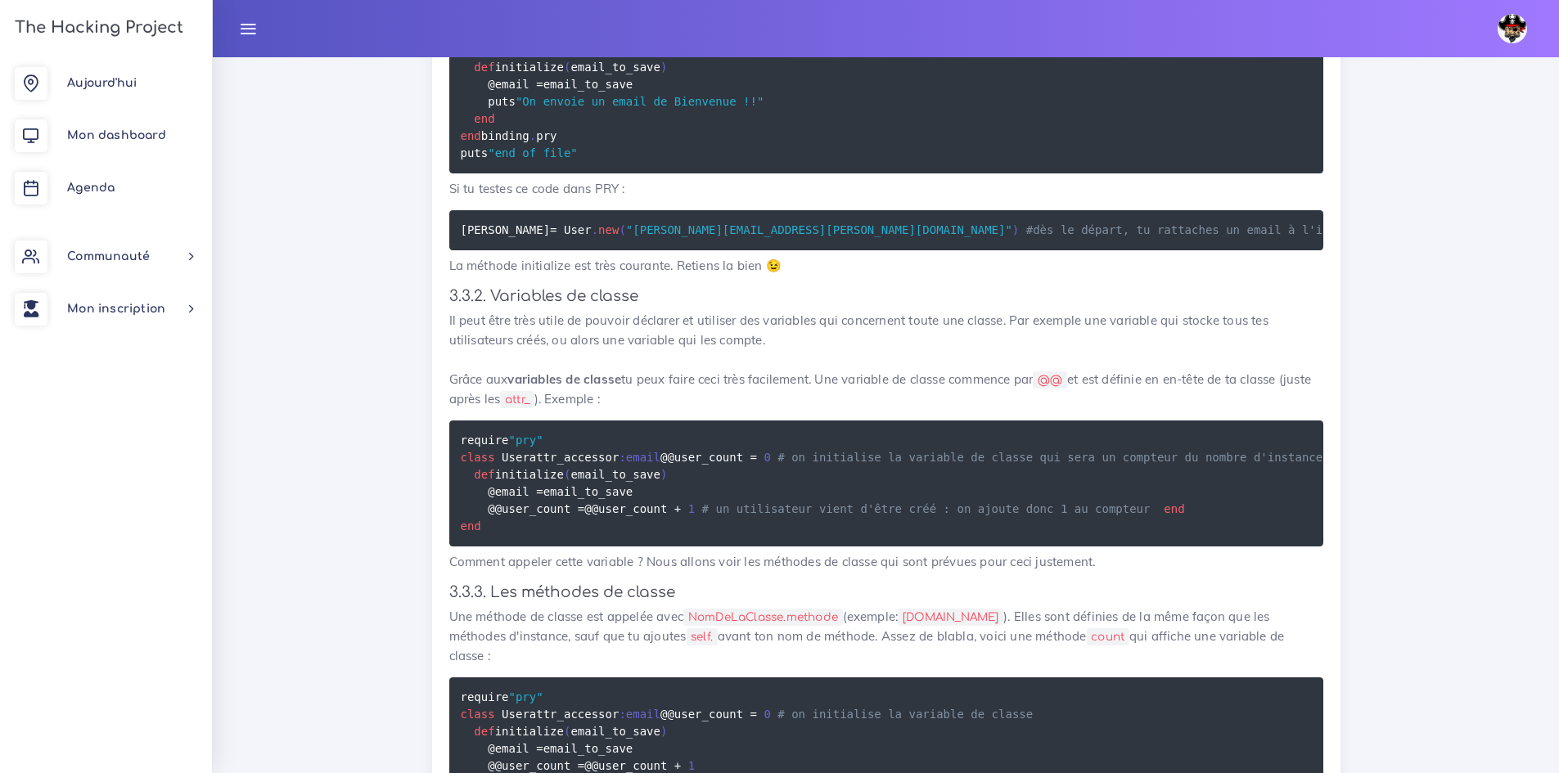
scroll to position [16180, 0]
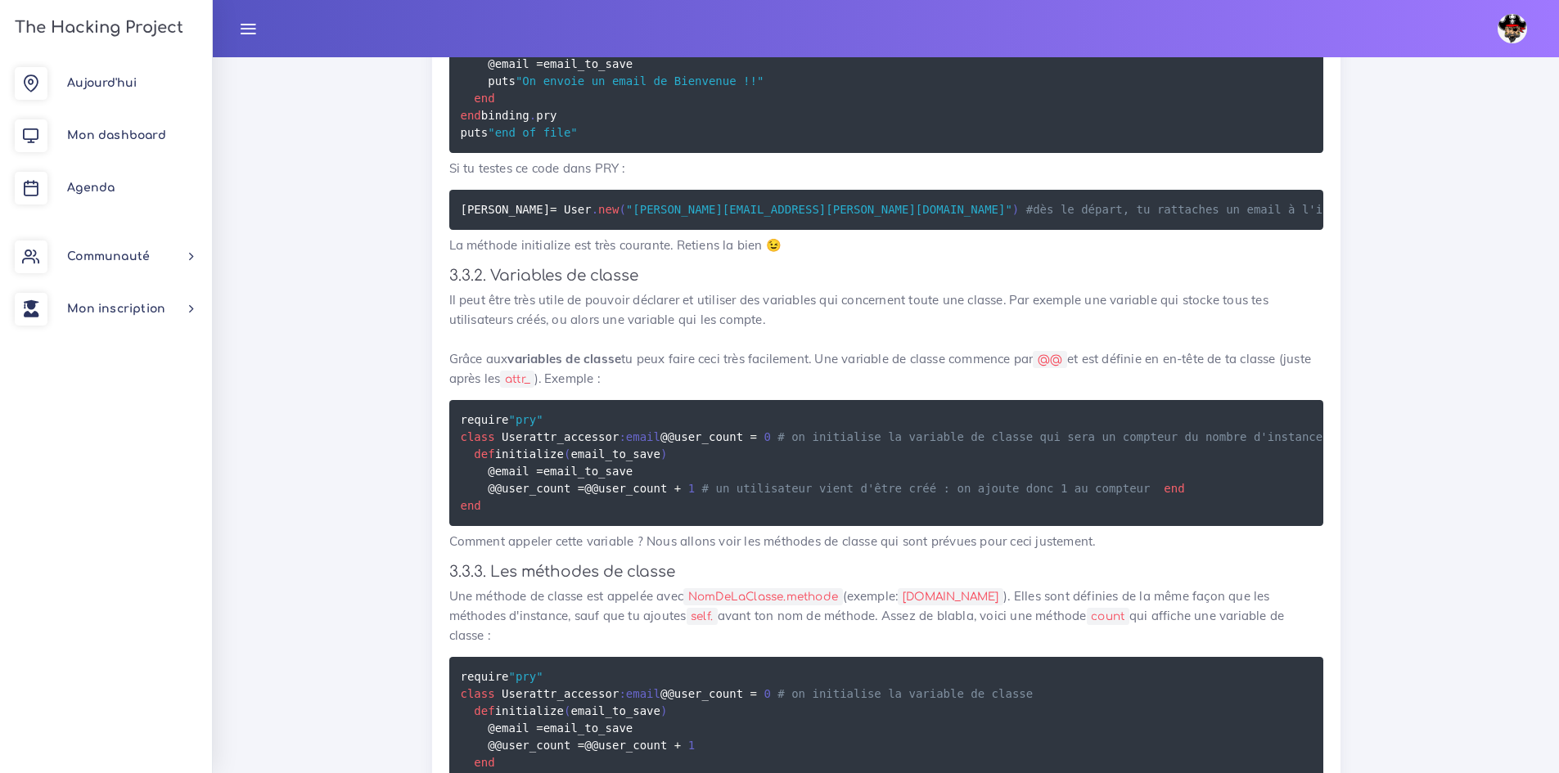
drag, startPoint x: 457, startPoint y: 215, endPoint x: 614, endPoint y: 322, distance: 190.2
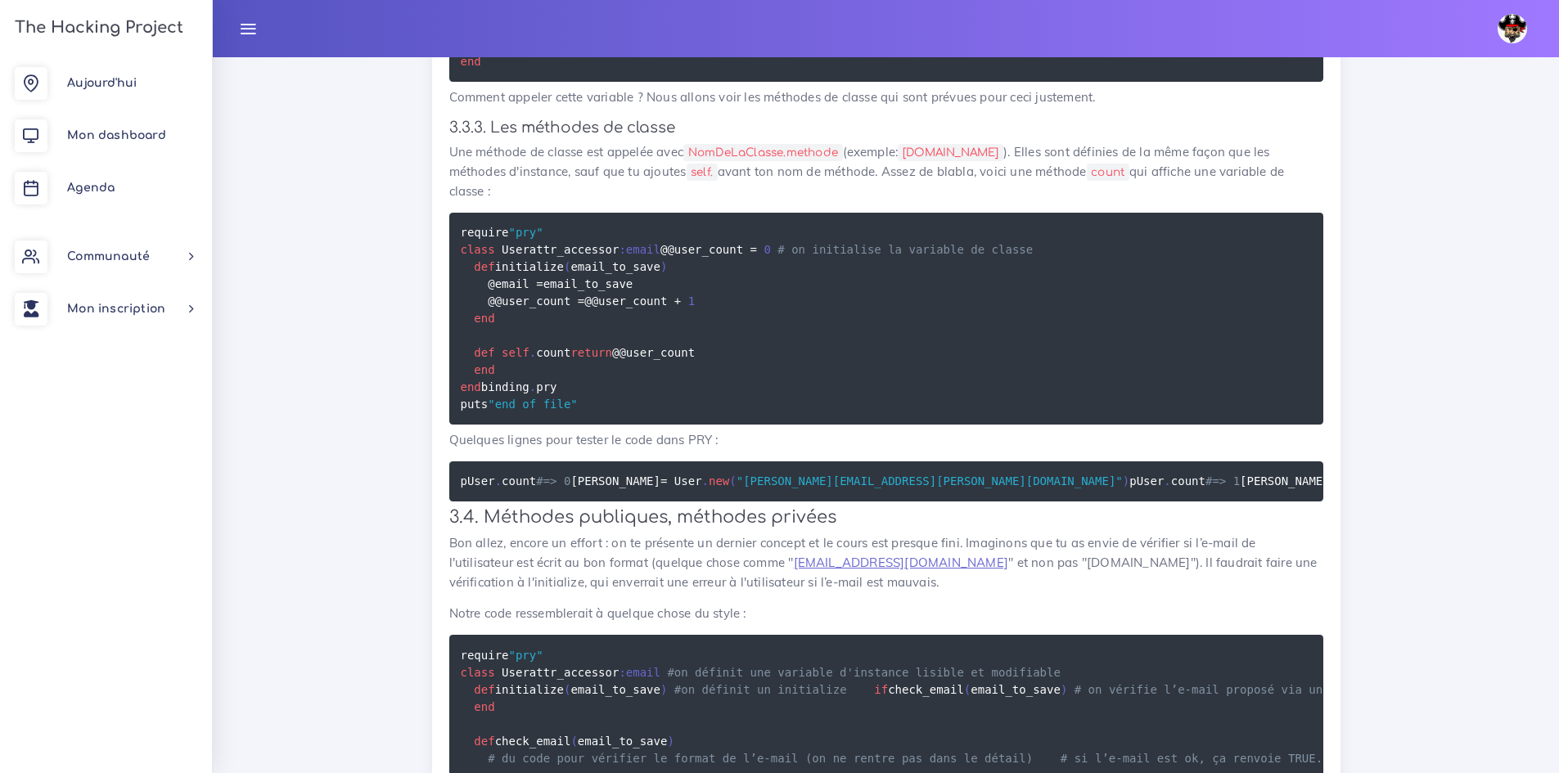
scroll to position [16671, 0]
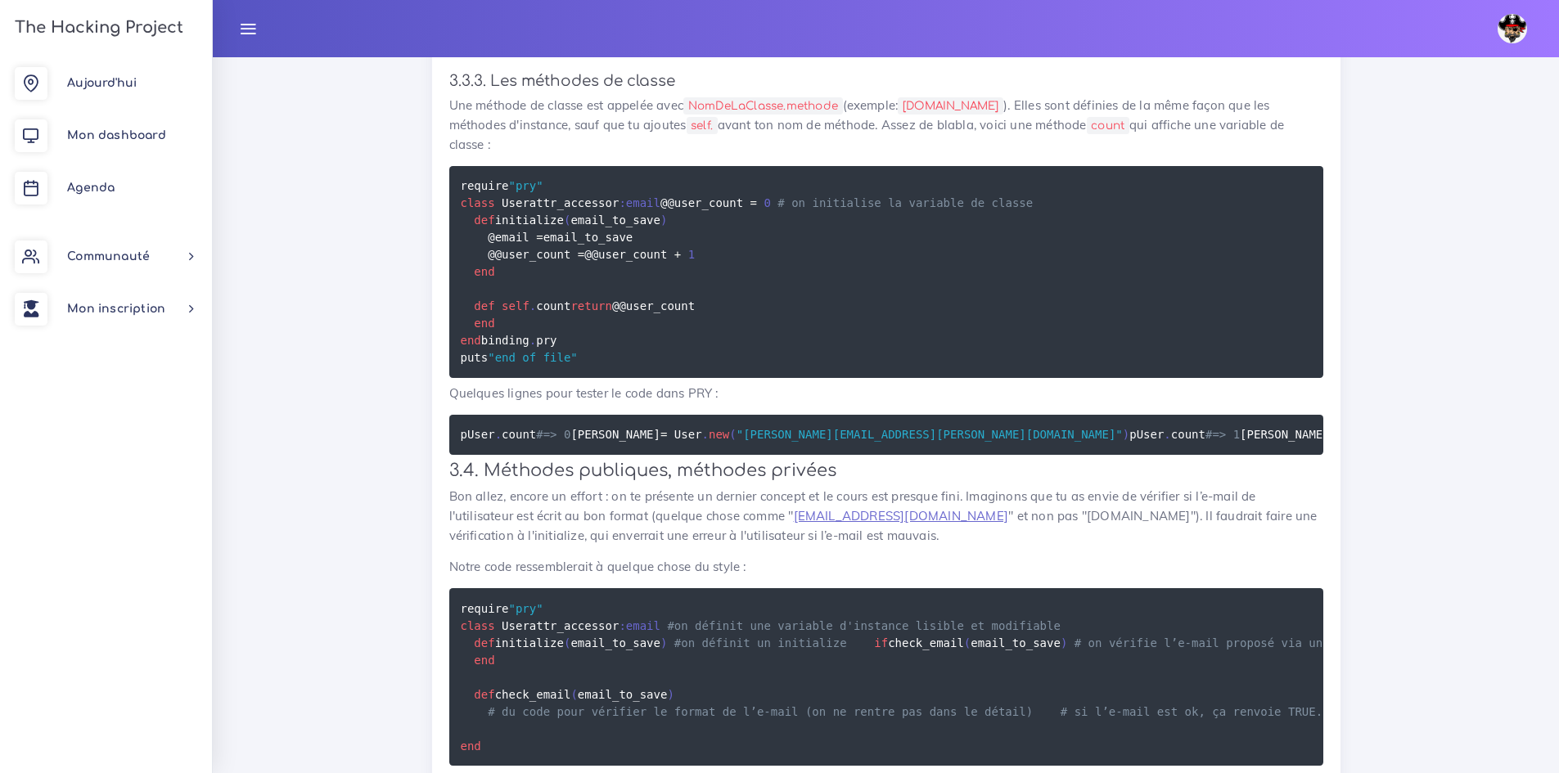
drag, startPoint x: 578, startPoint y: 659, endPoint x: 448, endPoint y: 467, distance: 231.7
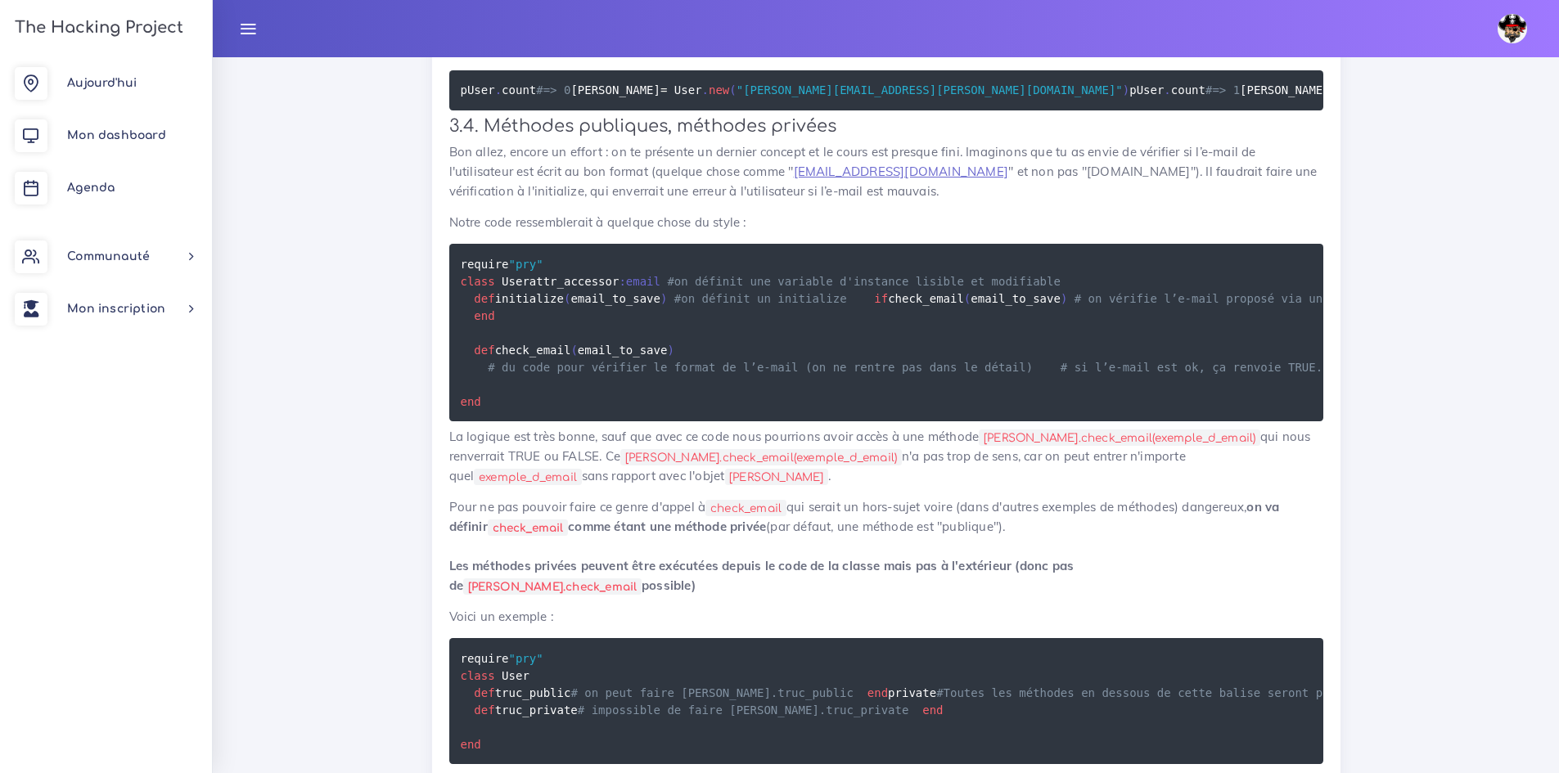
scroll to position [17408, 0]
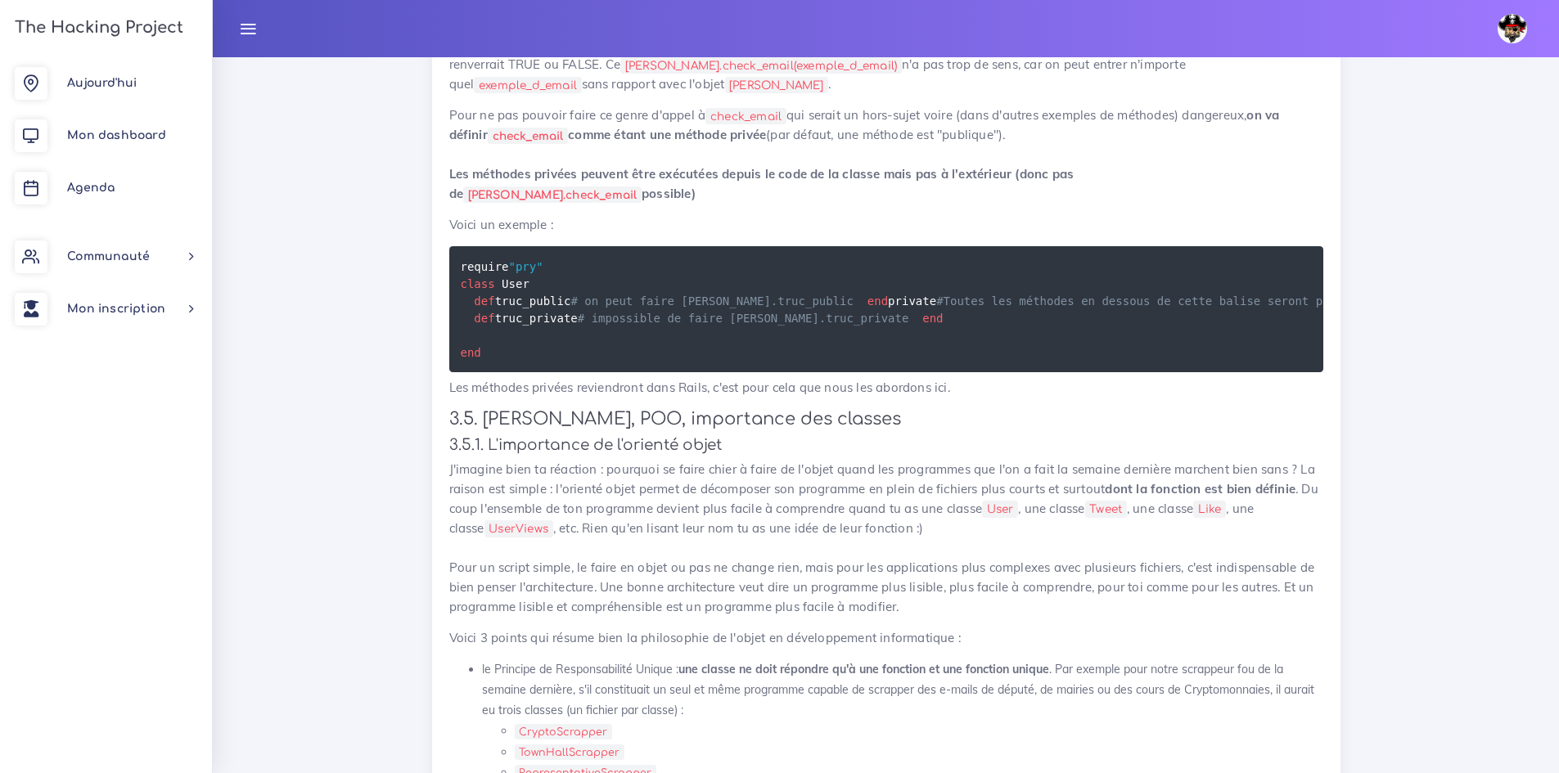
drag, startPoint x: 495, startPoint y: 445, endPoint x: 421, endPoint y: 299, distance: 163.2
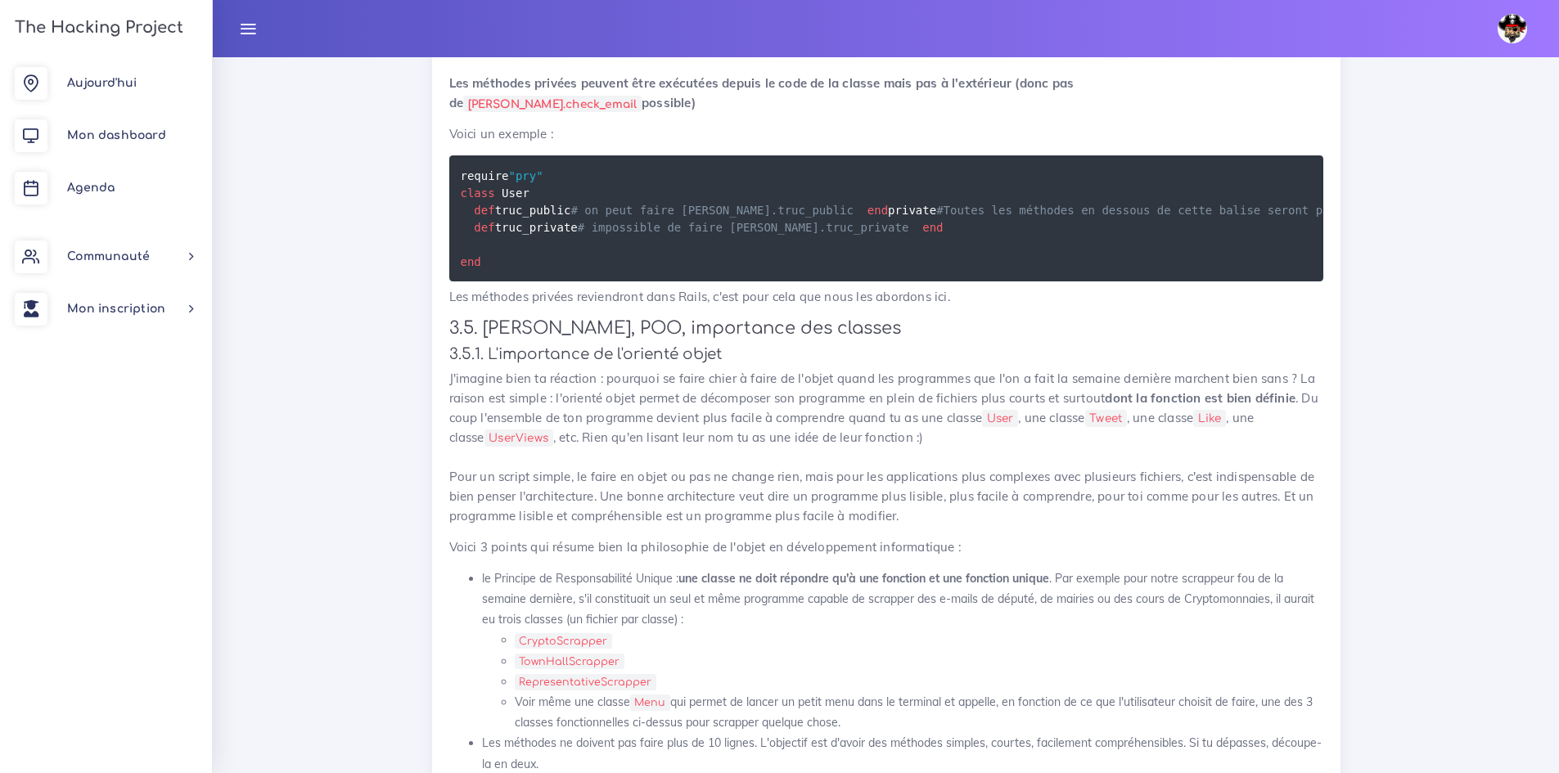
scroll to position [17735, 0]
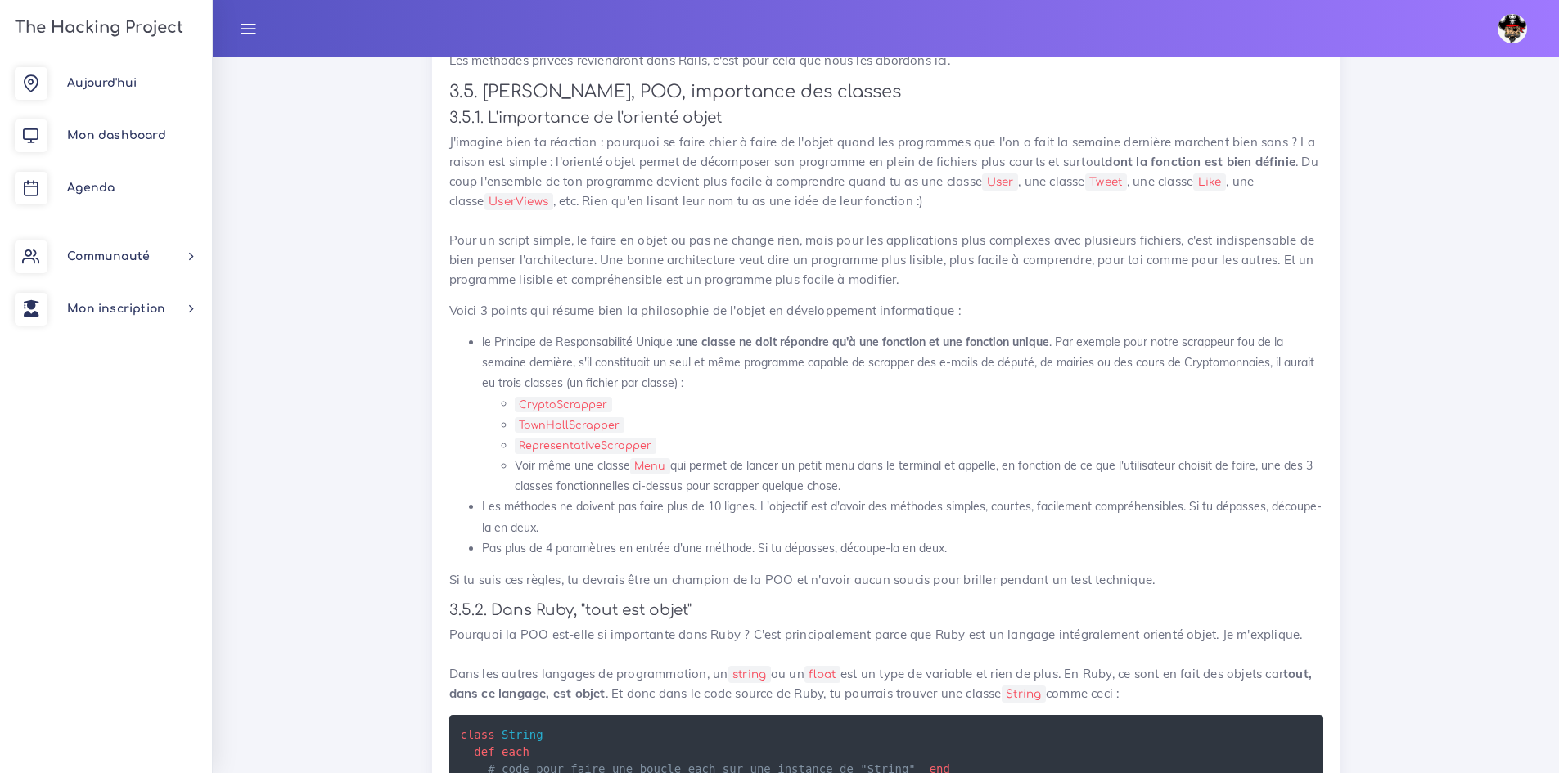
drag, startPoint x: 584, startPoint y: 540, endPoint x: 451, endPoint y: 267, distance: 304.1
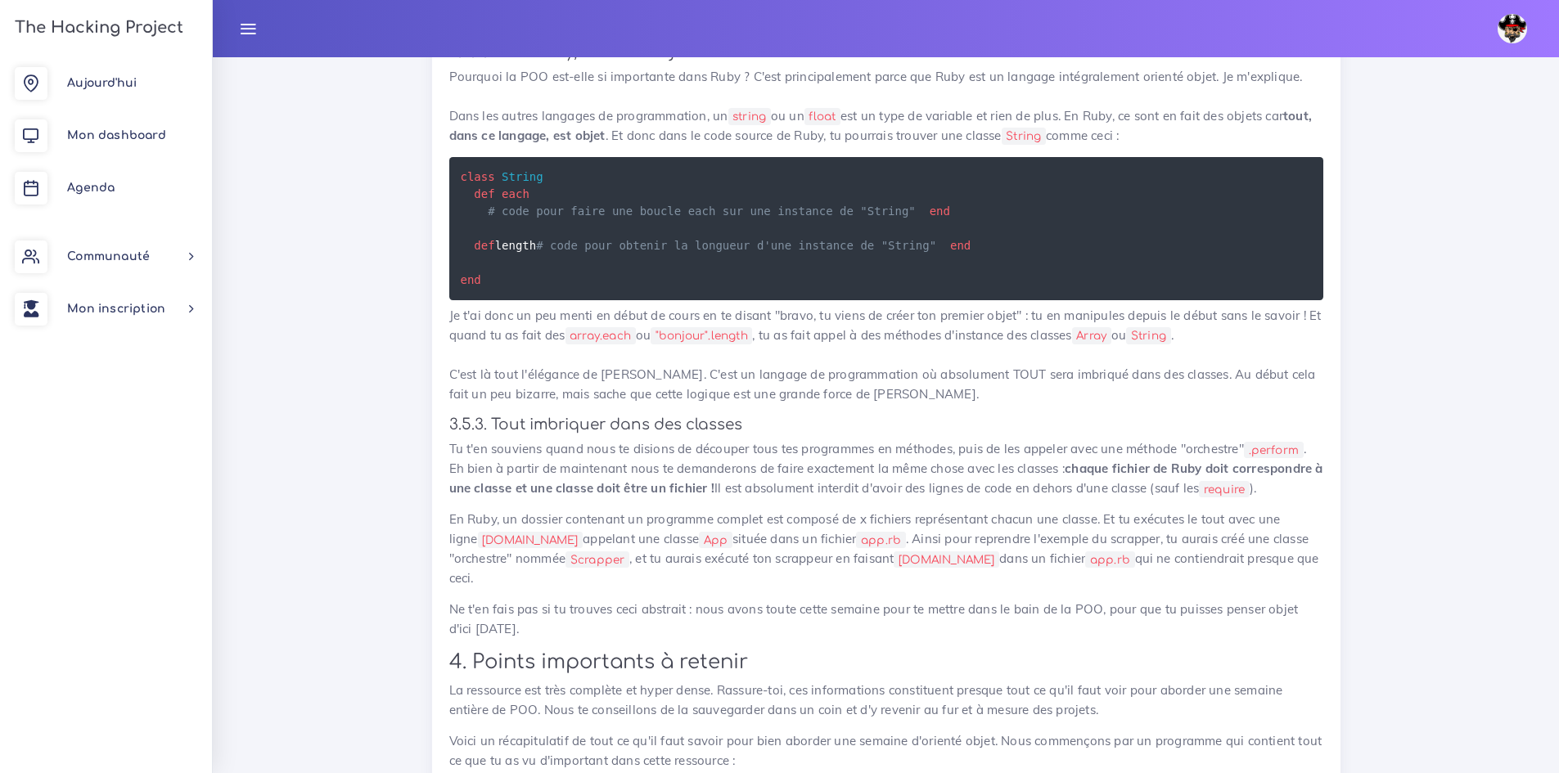
scroll to position [18308, 0]
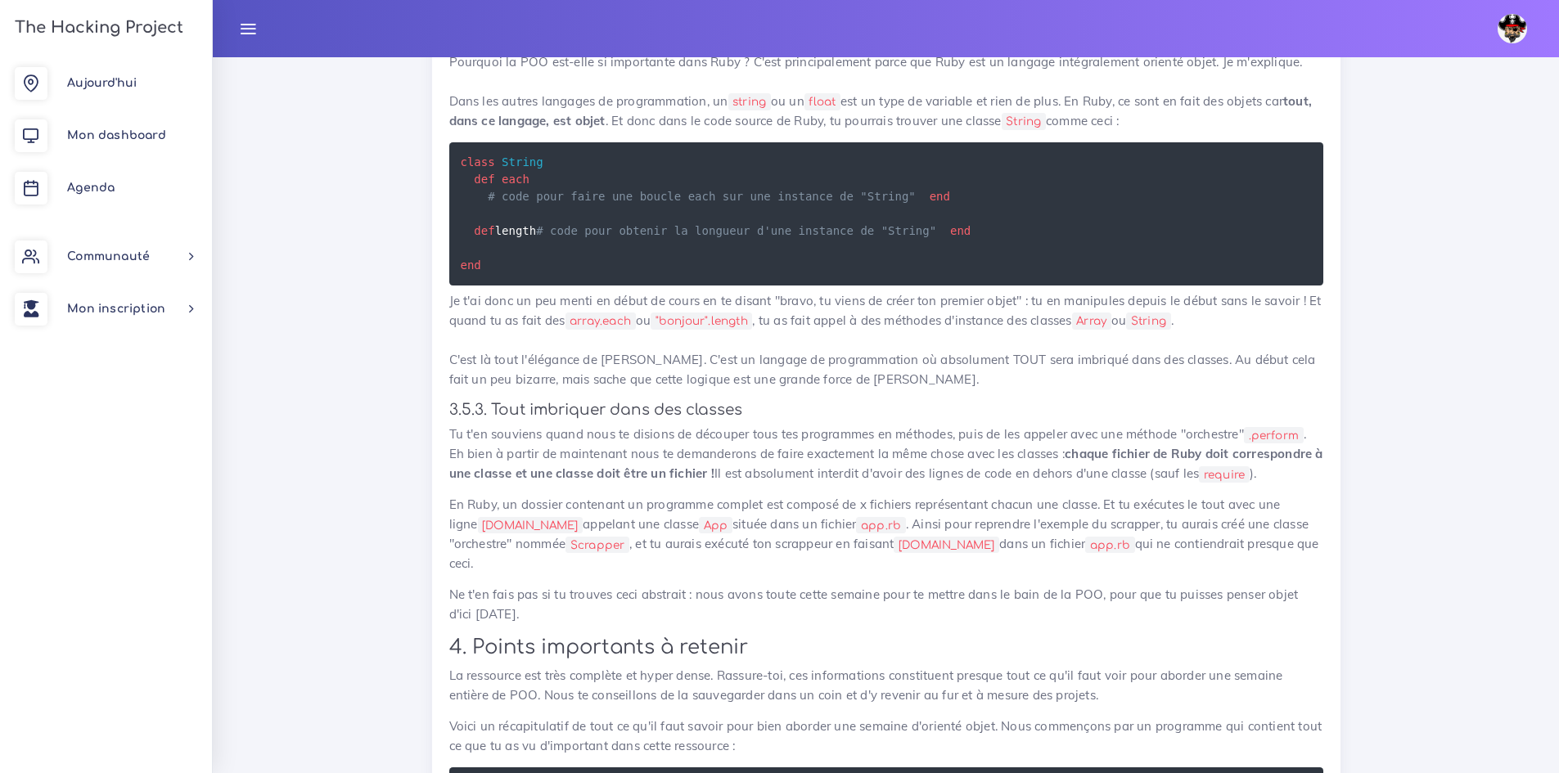
drag, startPoint x: 502, startPoint y: 581, endPoint x: 422, endPoint y: 295, distance: 297.4
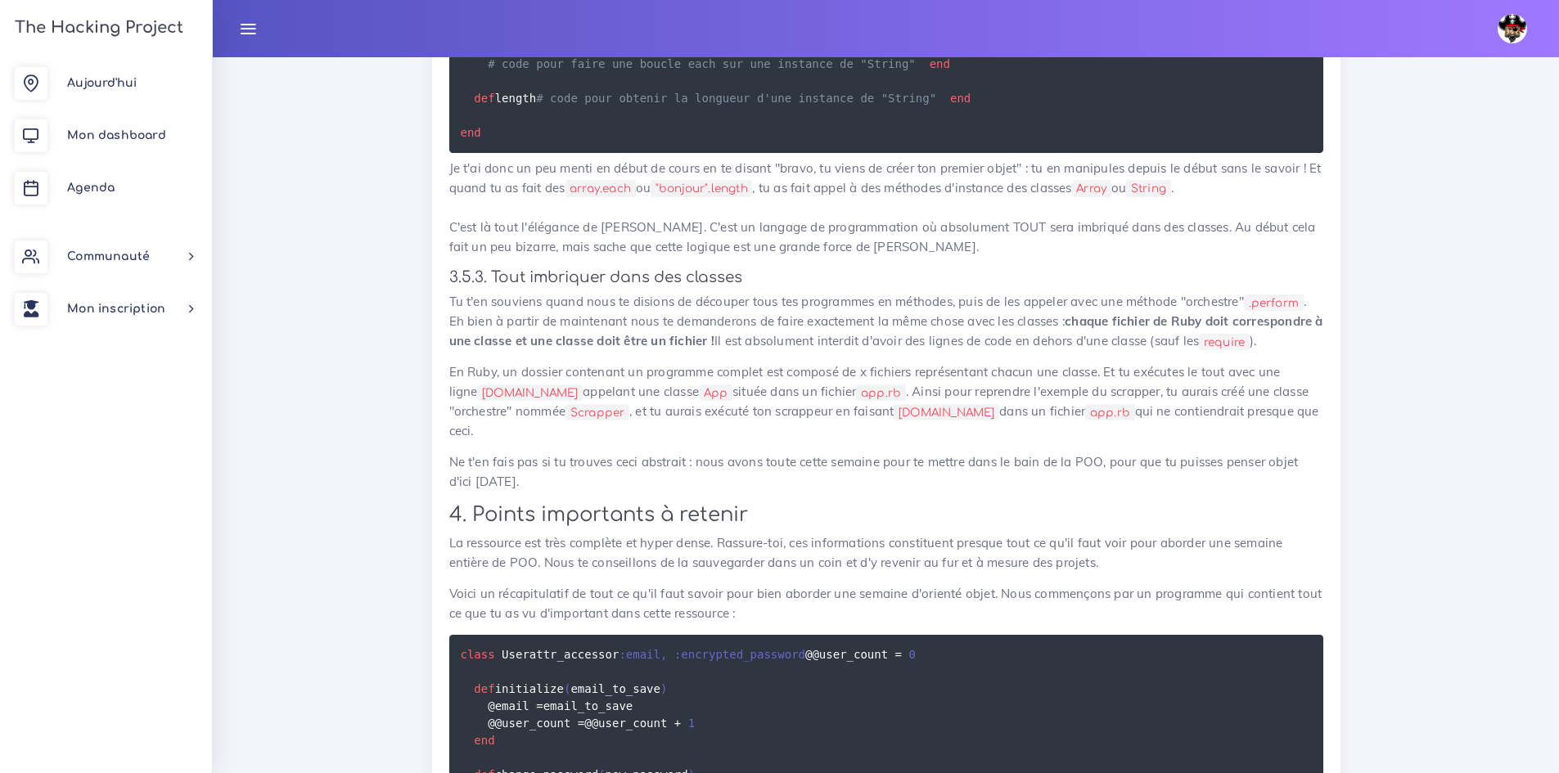
scroll to position [18389, 0]
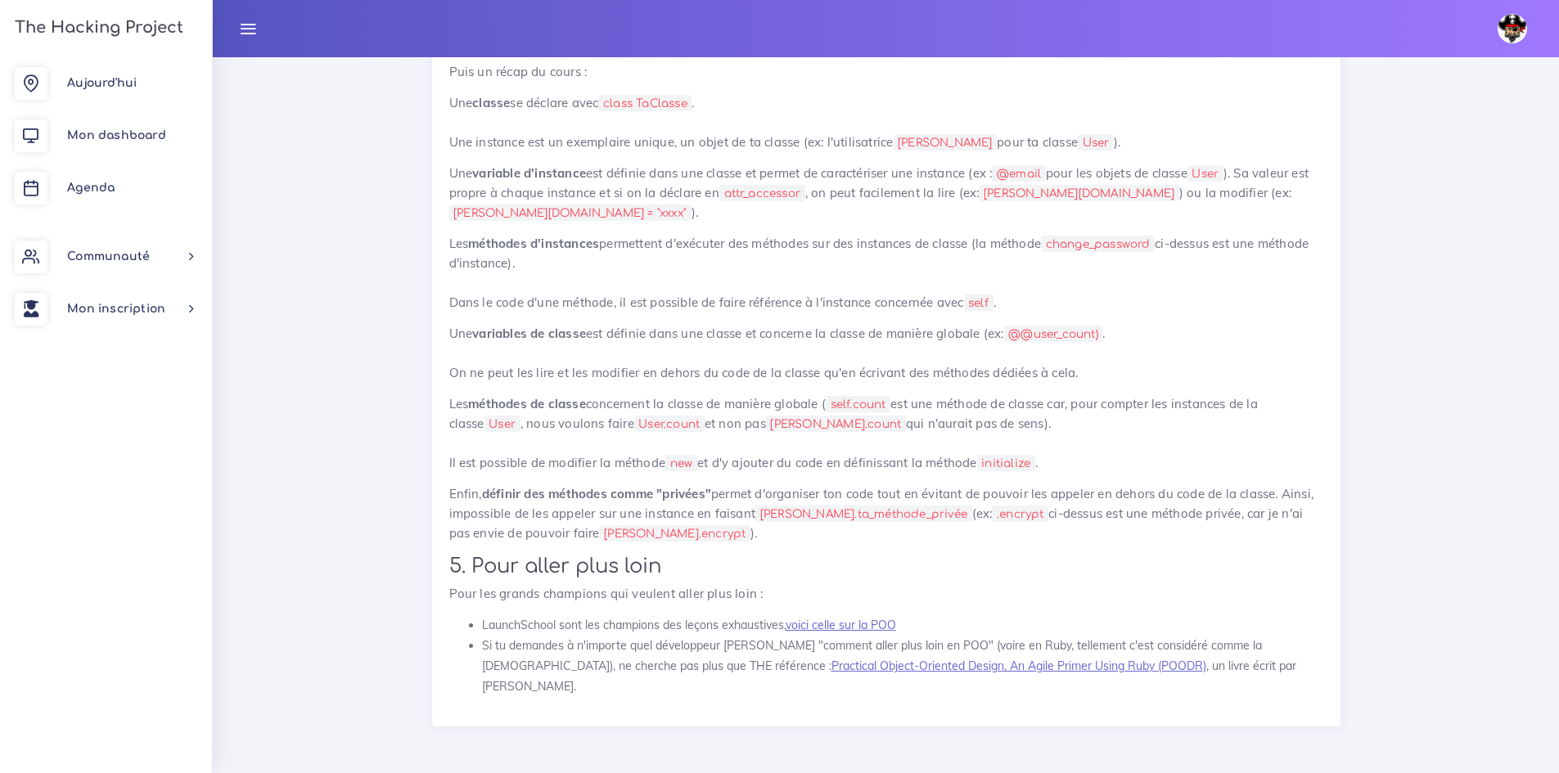
scroll to position [20844, 0]
drag, startPoint x: 458, startPoint y: 349, endPoint x: 650, endPoint y: 316, distance: 195.2
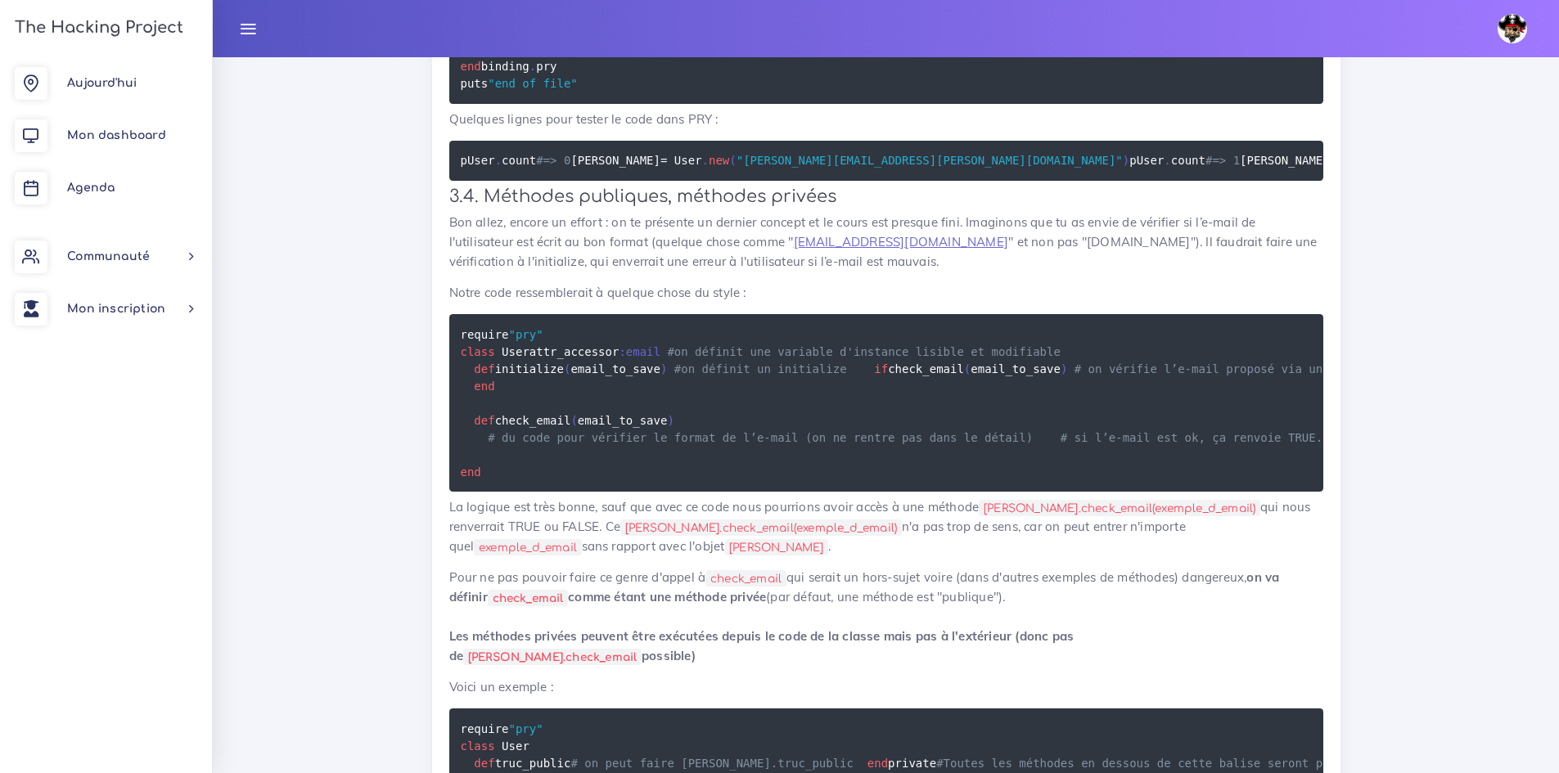
scroll to position [16916, 0]
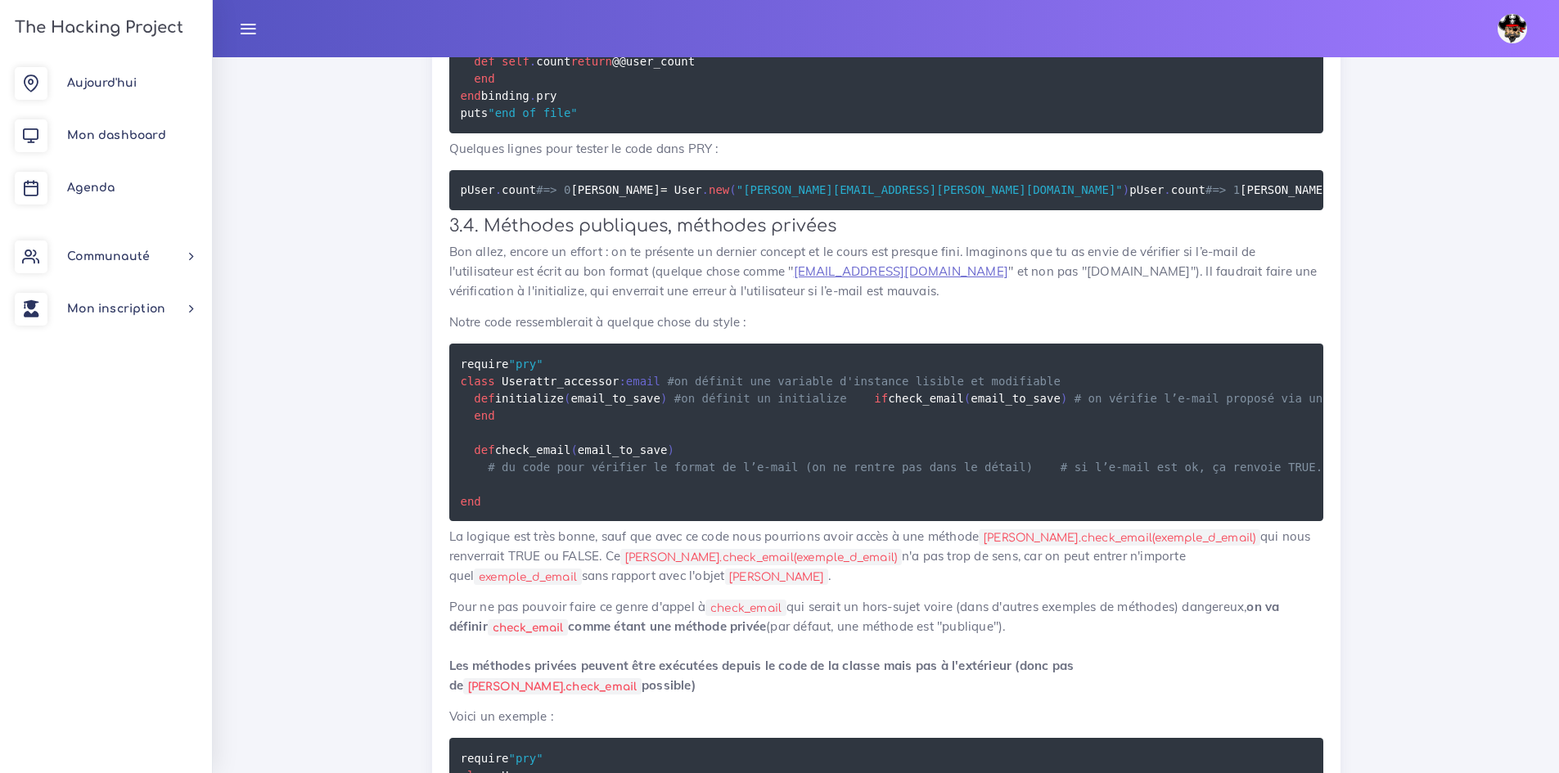
drag, startPoint x: 614, startPoint y: 408, endPoint x: 436, endPoint y: 206, distance: 269.5
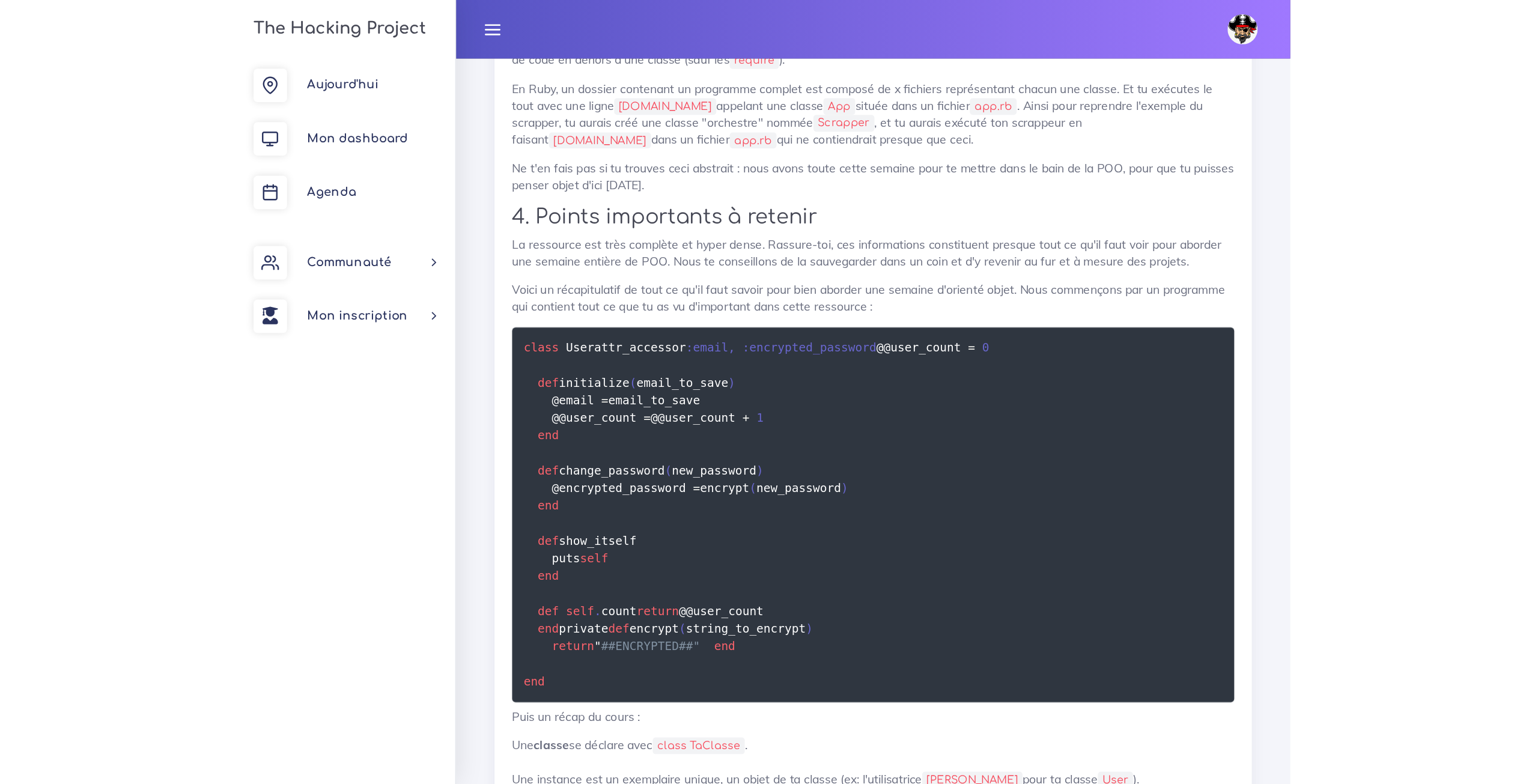
scroll to position [11394, 0]
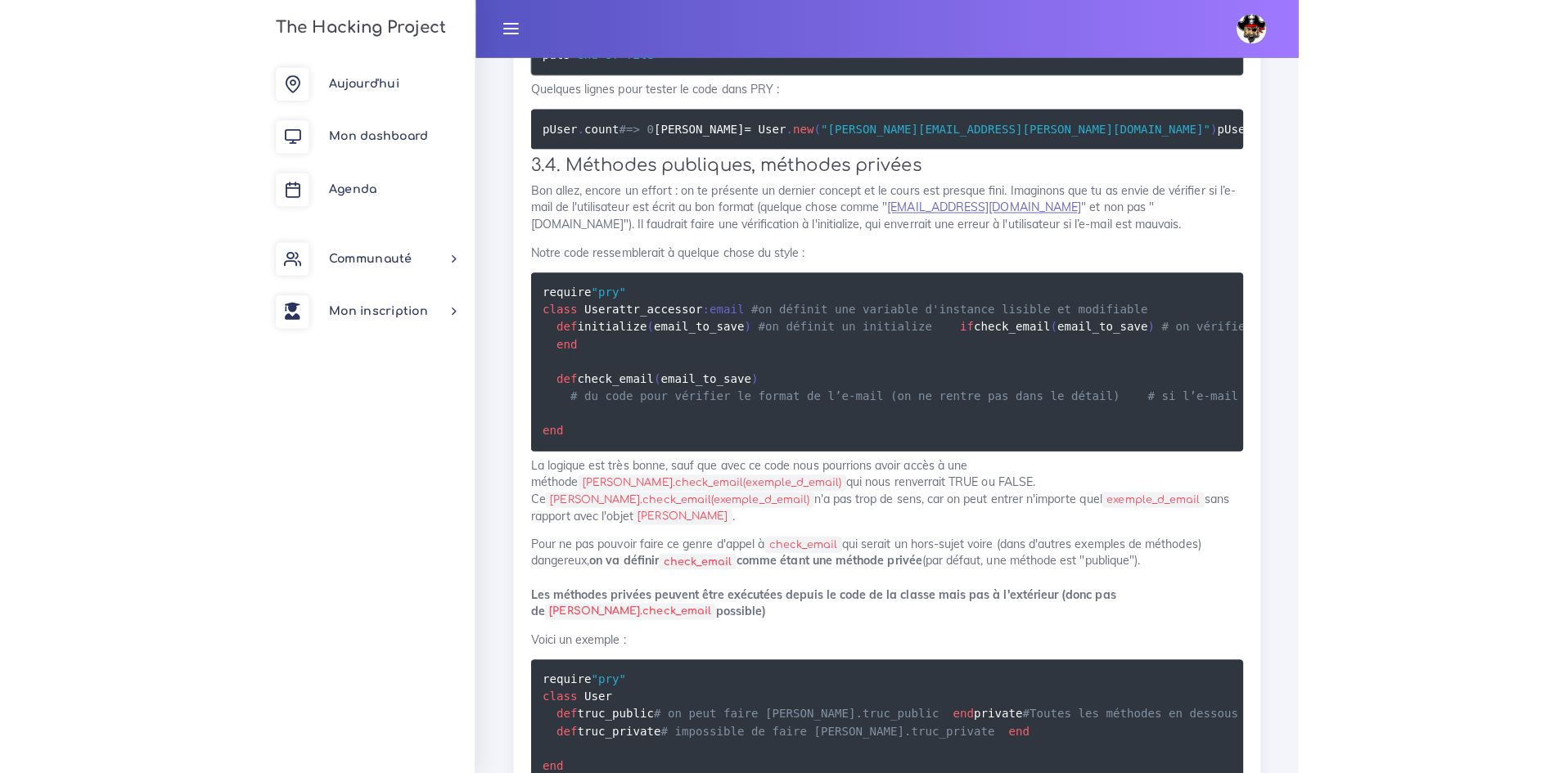
scroll to position [16834, 0]
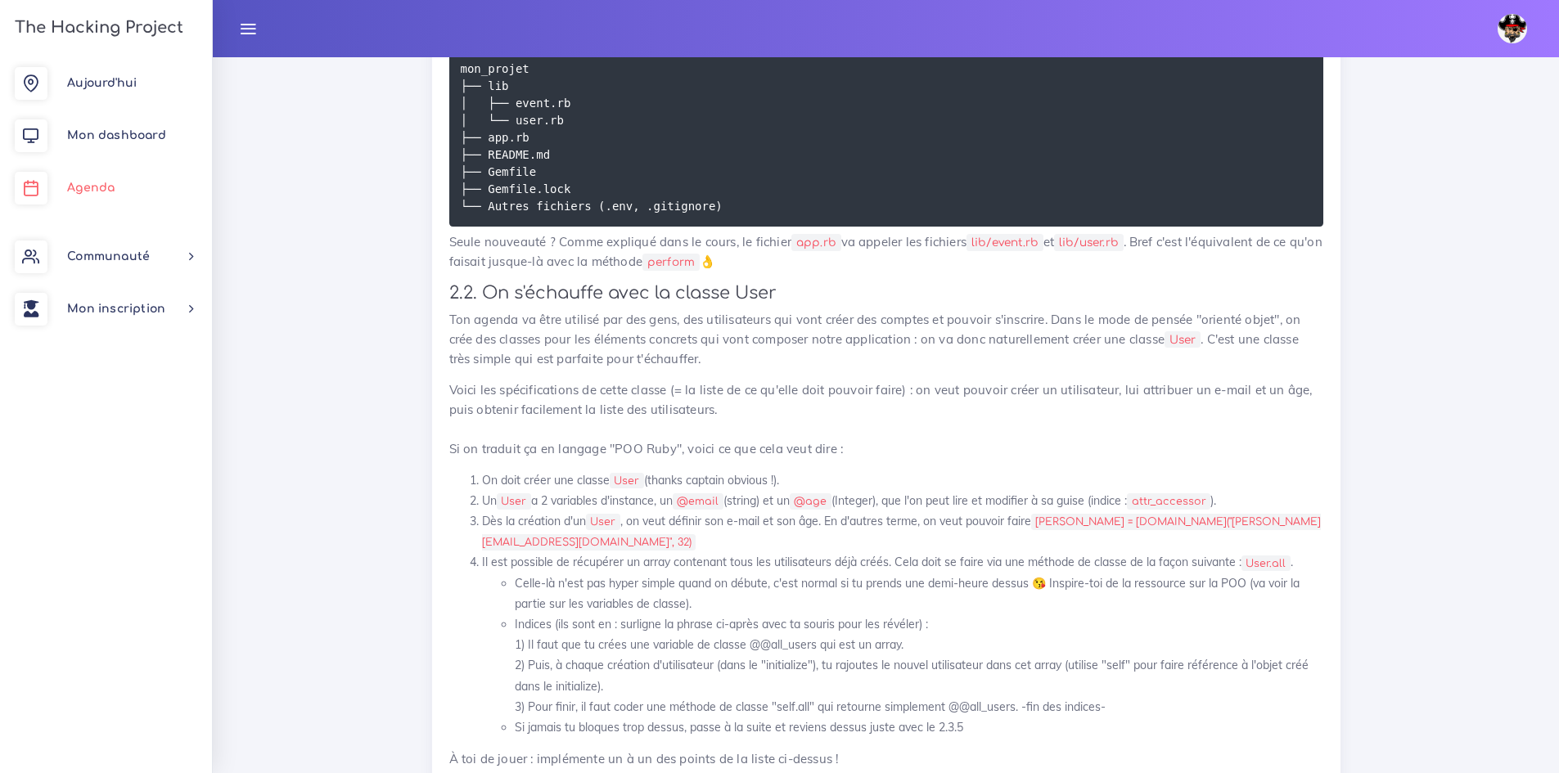
scroll to position [1397, 0]
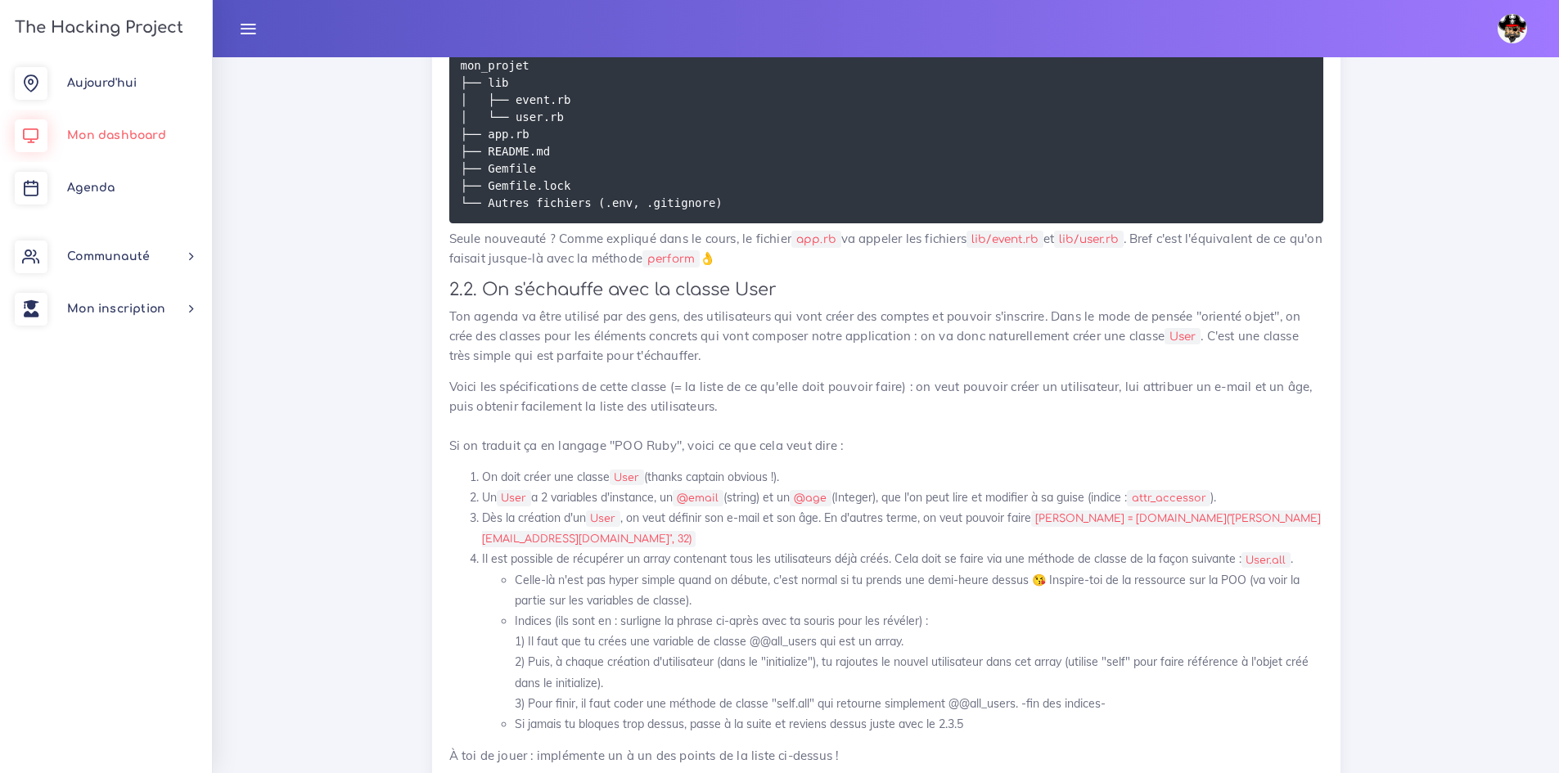
click at [137, 123] on link "Mon dashboard" at bounding box center [106, 136] width 212 height 52
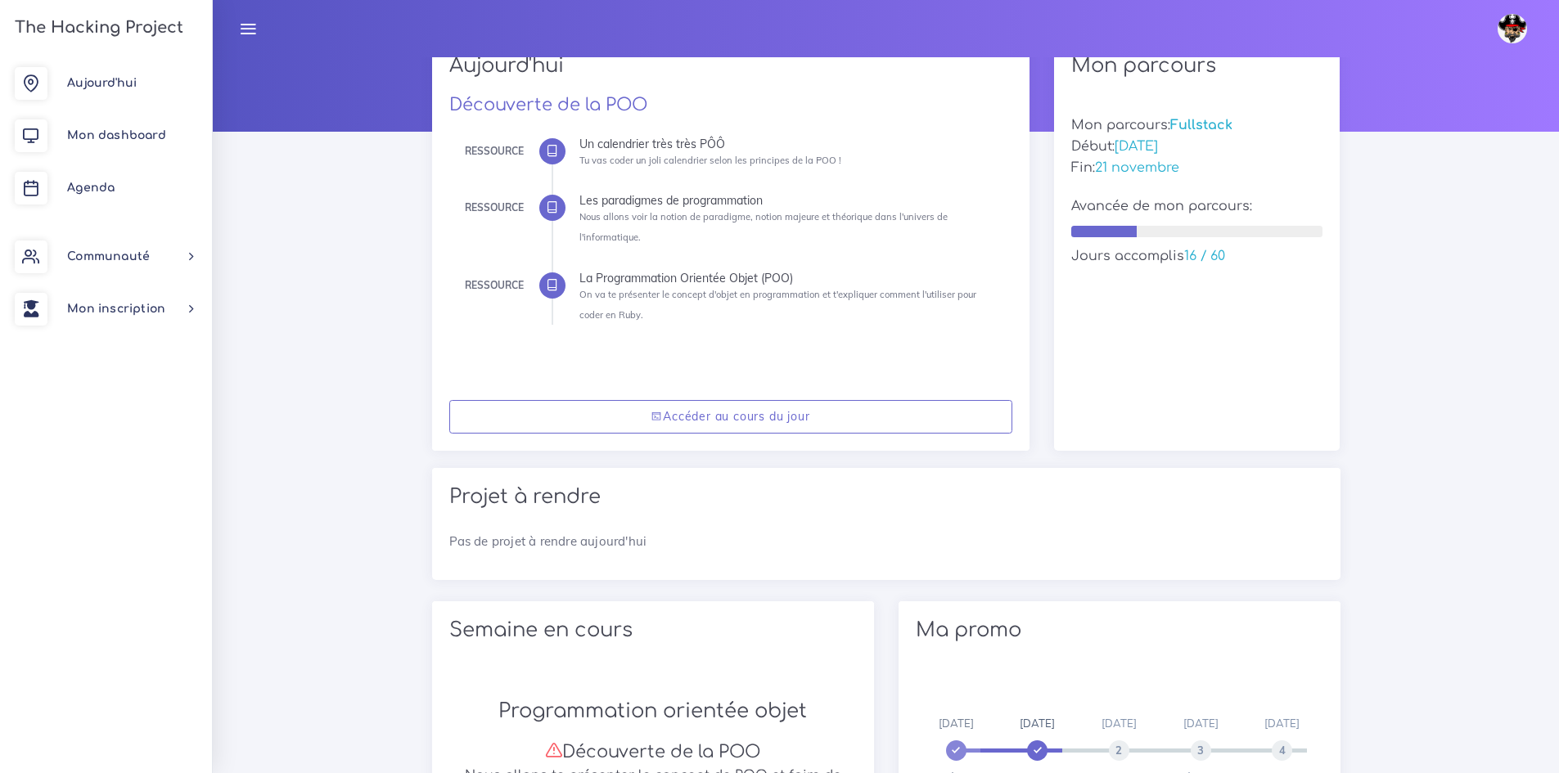
scroll to position [573, 0]
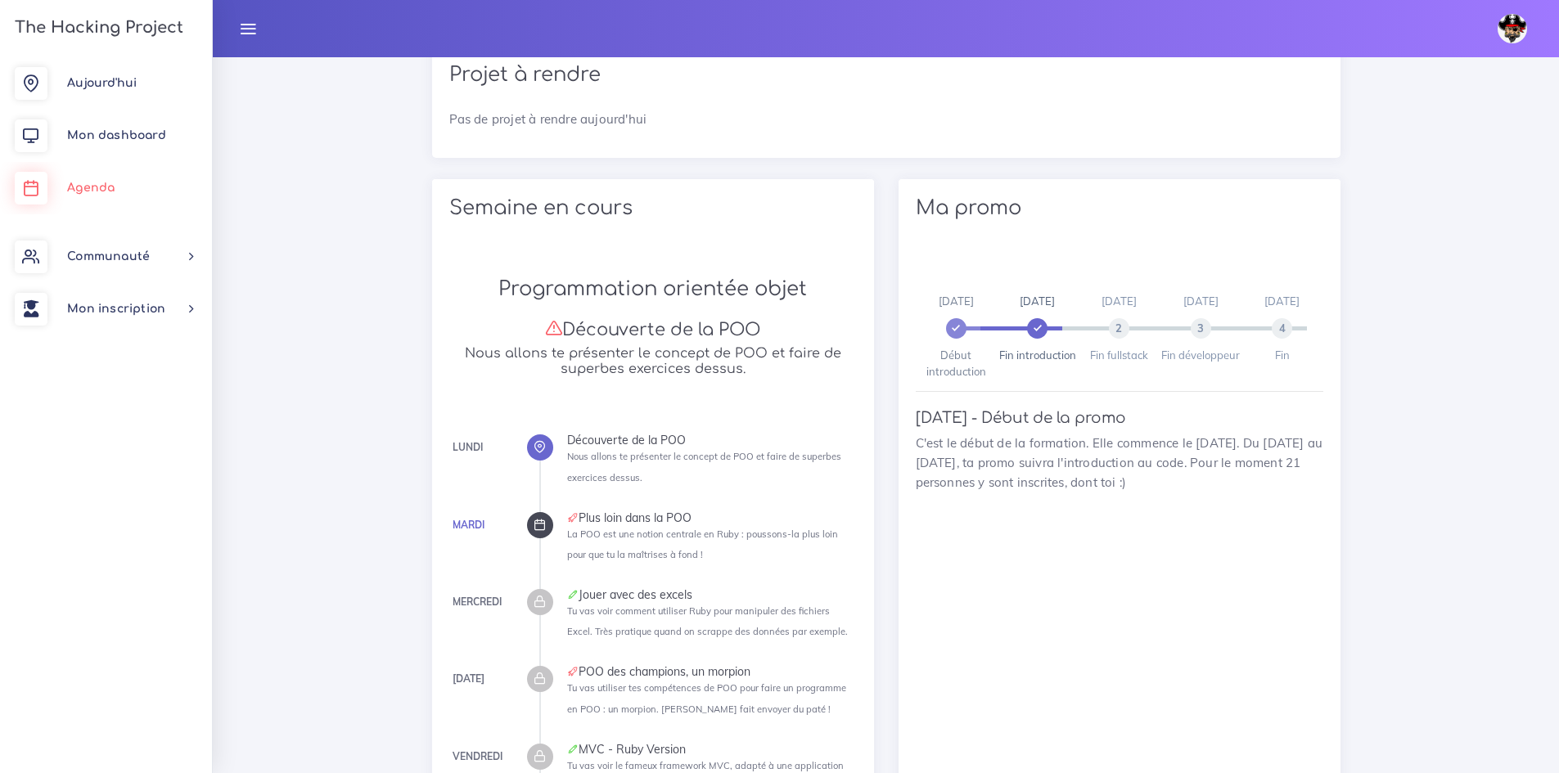
click at [156, 174] on link "Agenda" at bounding box center [106, 188] width 212 height 52
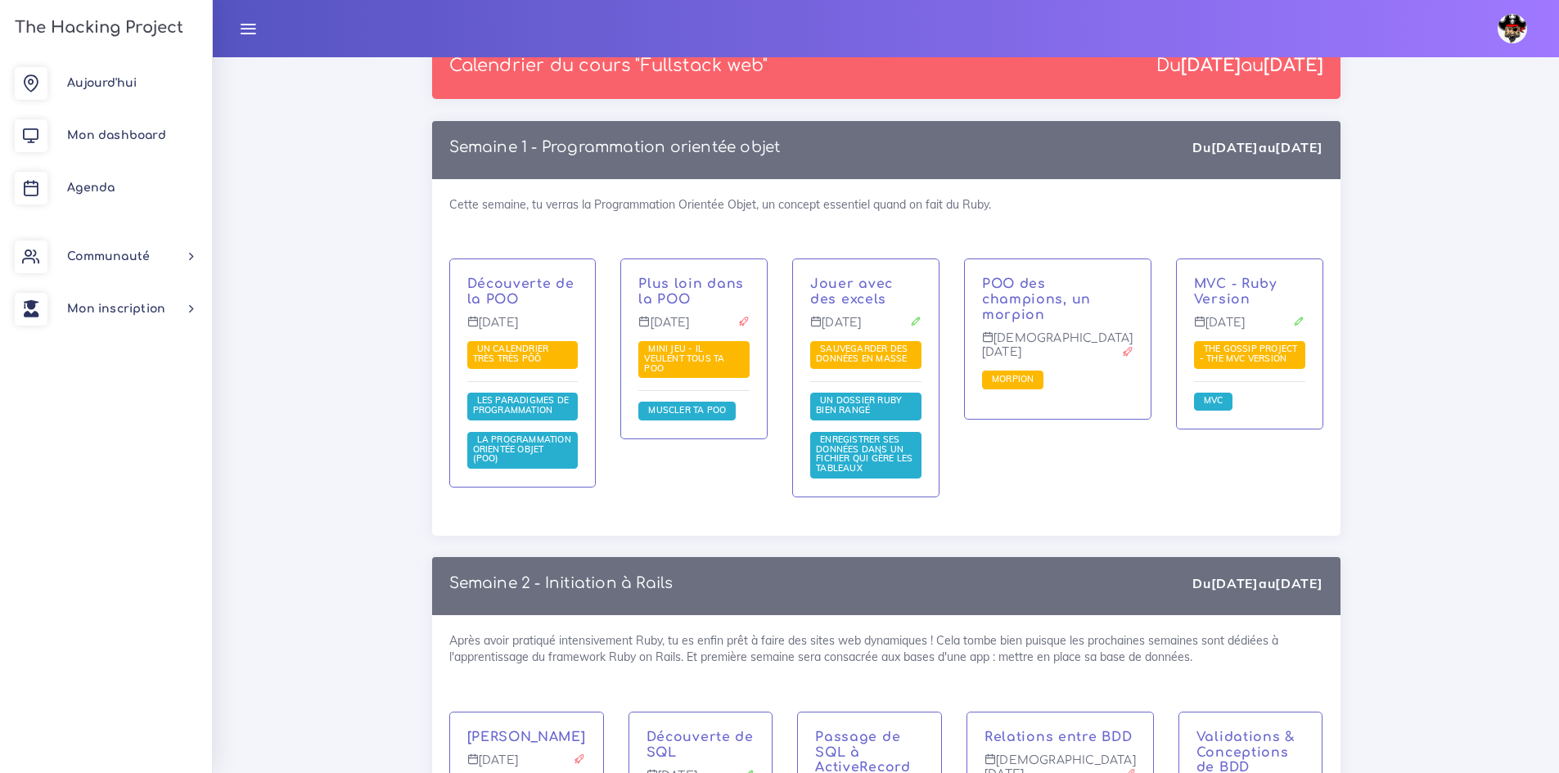
scroll to position [2536, 0]
